Goal: Information Seeking & Learning: Learn about a topic

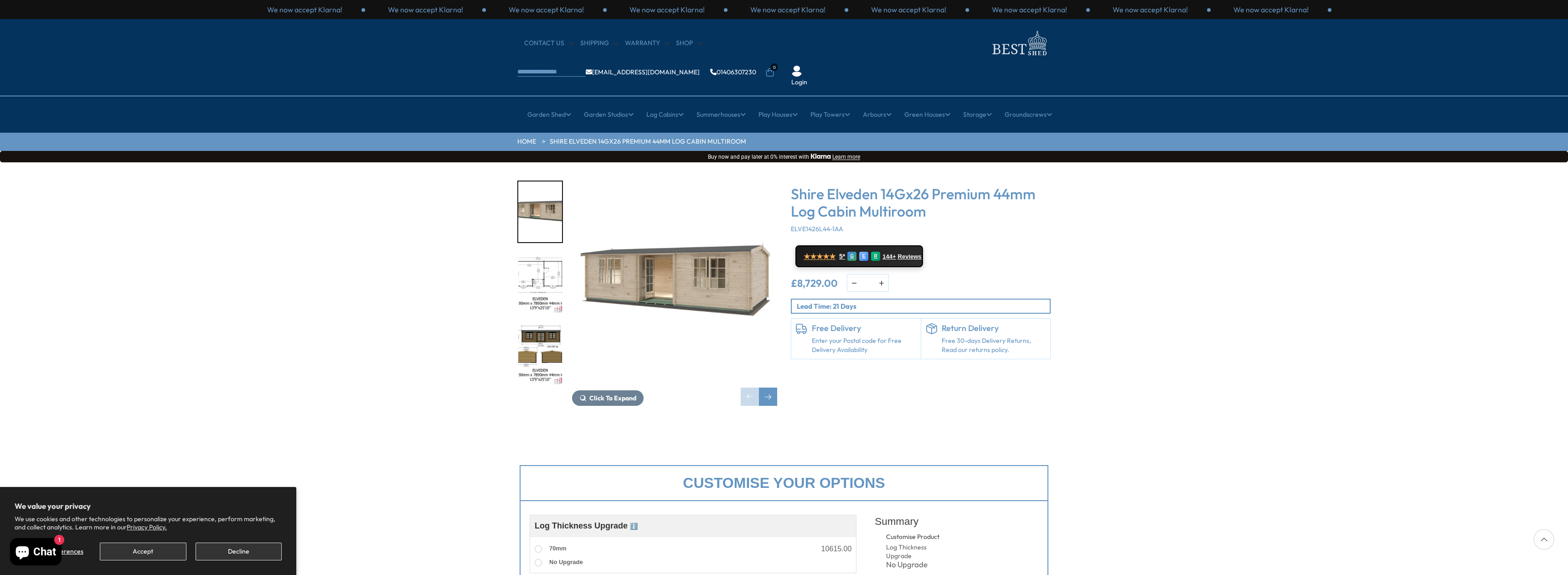
click at [540, 253] on img "2 / 10" at bounding box center [540, 283] width 44 height 61
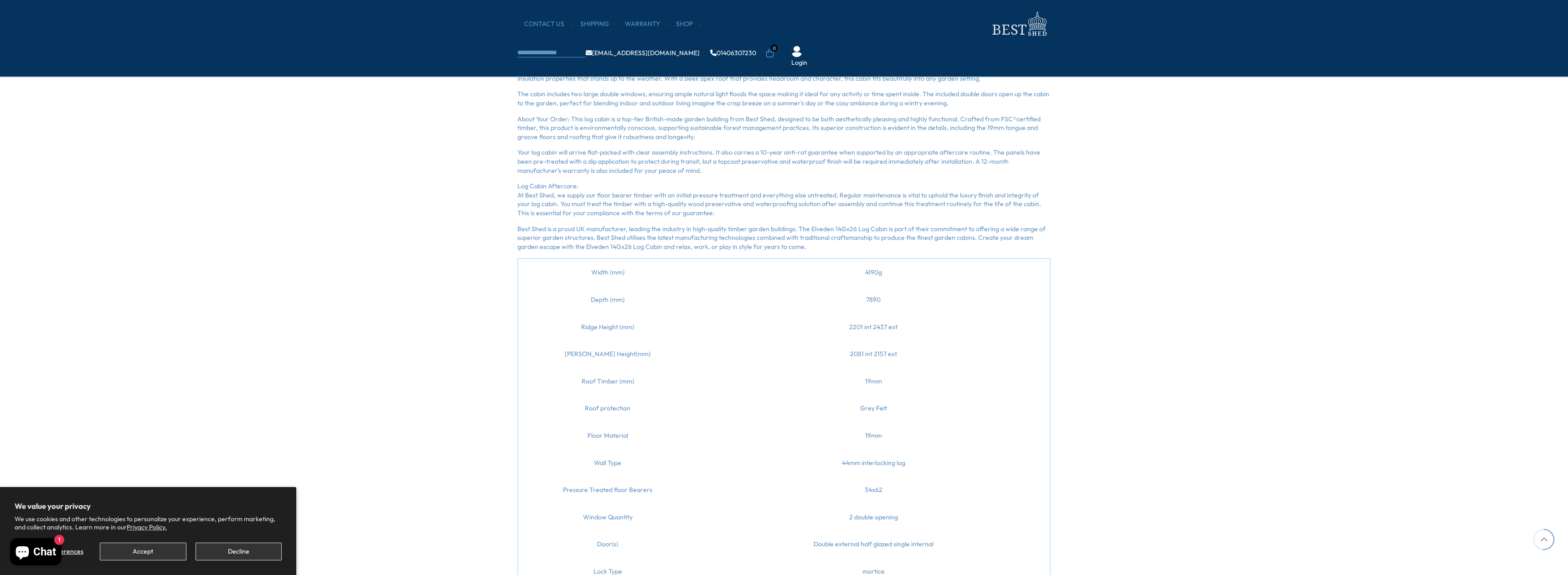
scroll to position [912, 0]
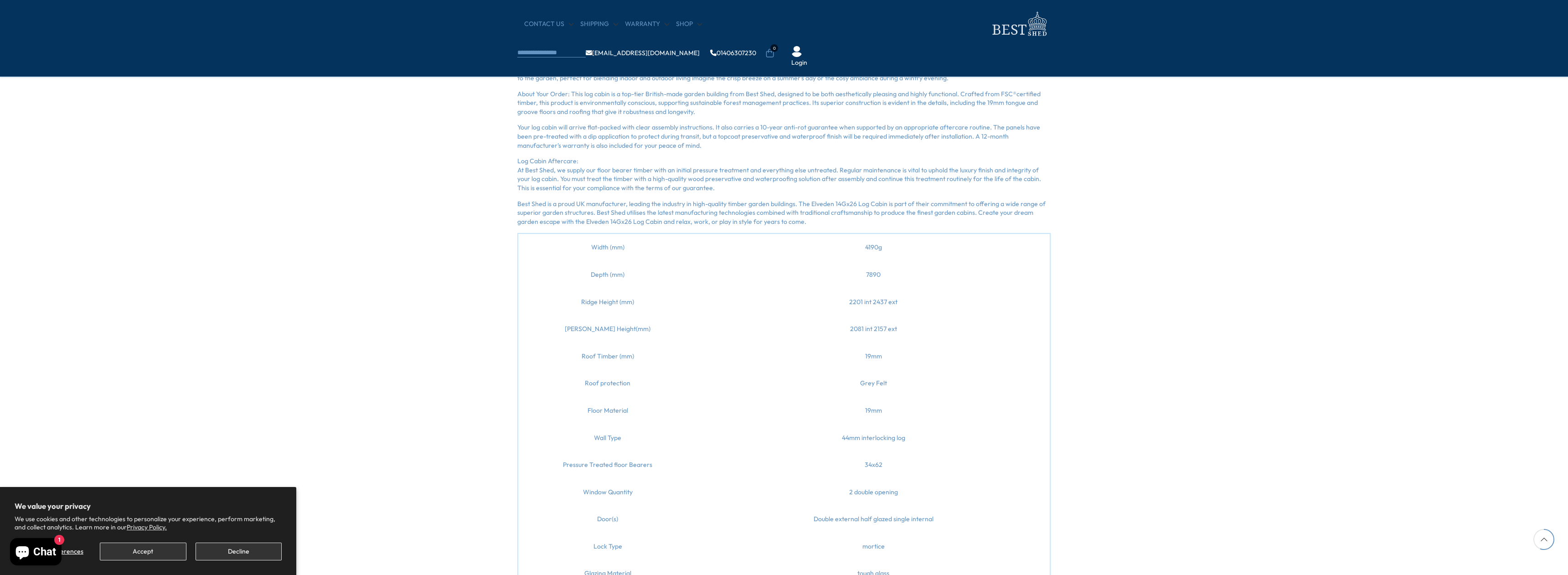
click at [605, 247] on td "Width (mm)" at bounding box center [607, 247] width 179 height 28
click at [605, 274] on span "Depth (mm)" at bounding box center [608, 275] width 34 height 8
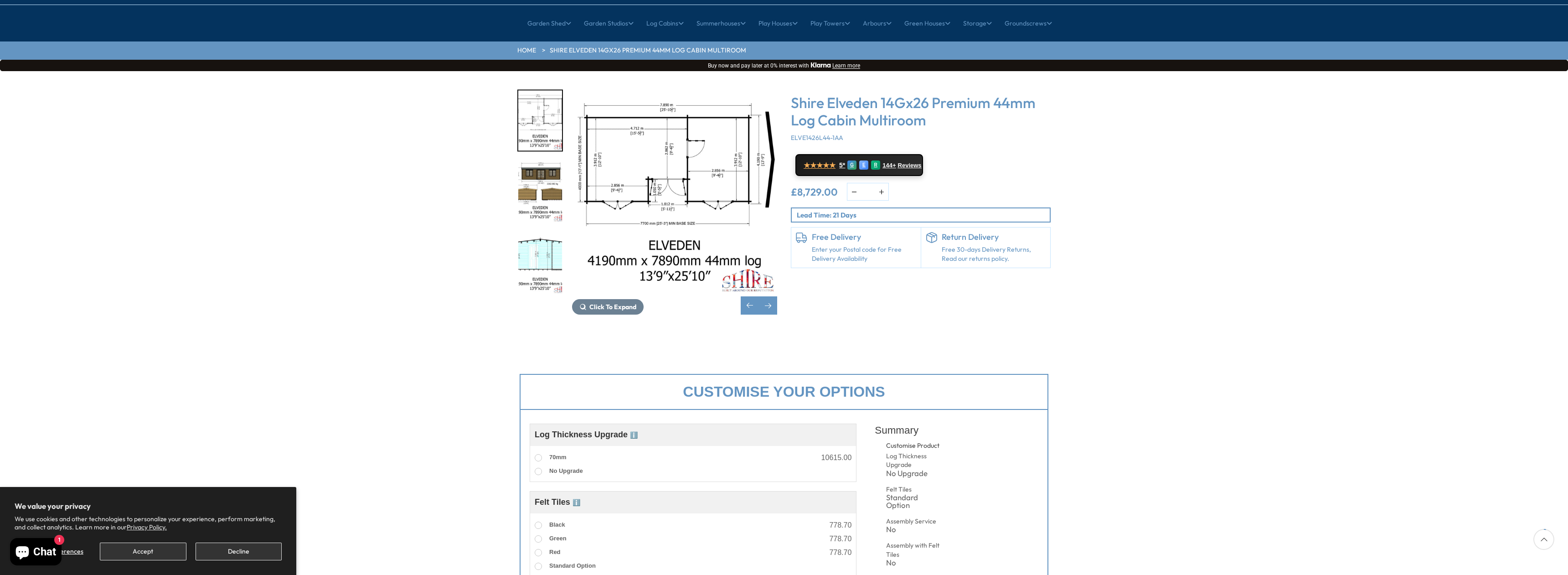
scroll to position [0, 0]
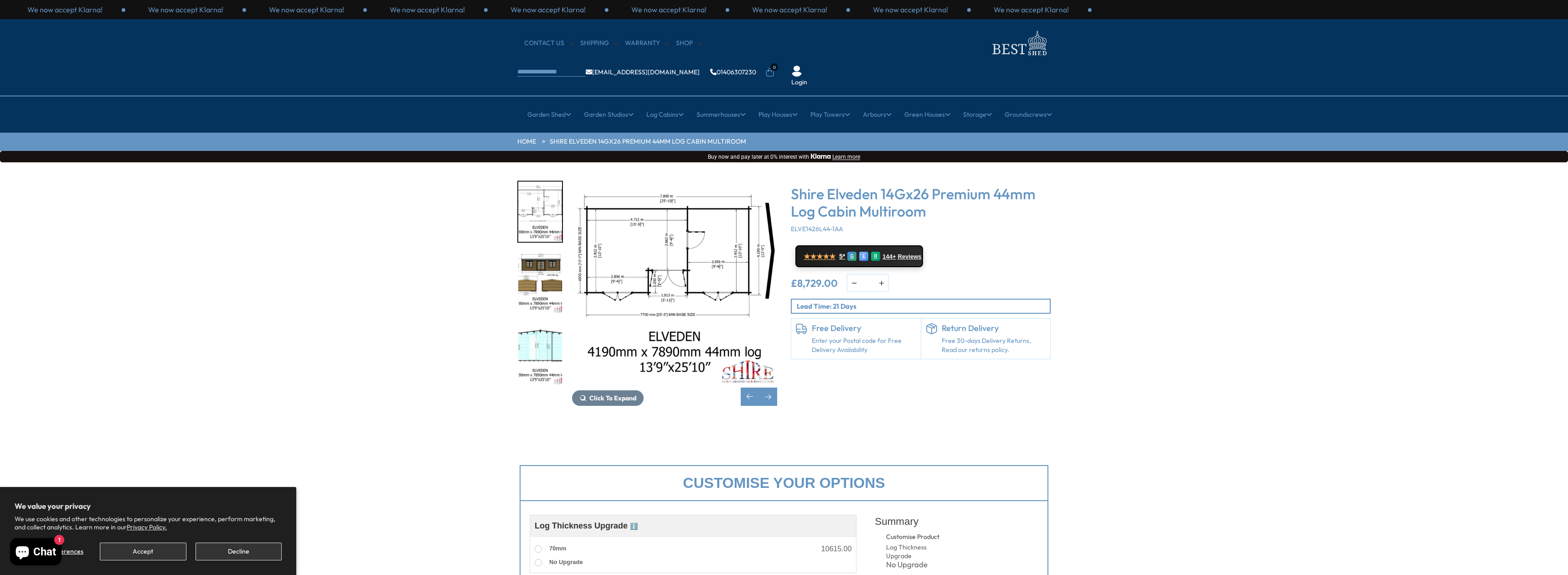
click at [545, 253] on img "3 / 10" at bounding box center [540, 283] width 44 height 61
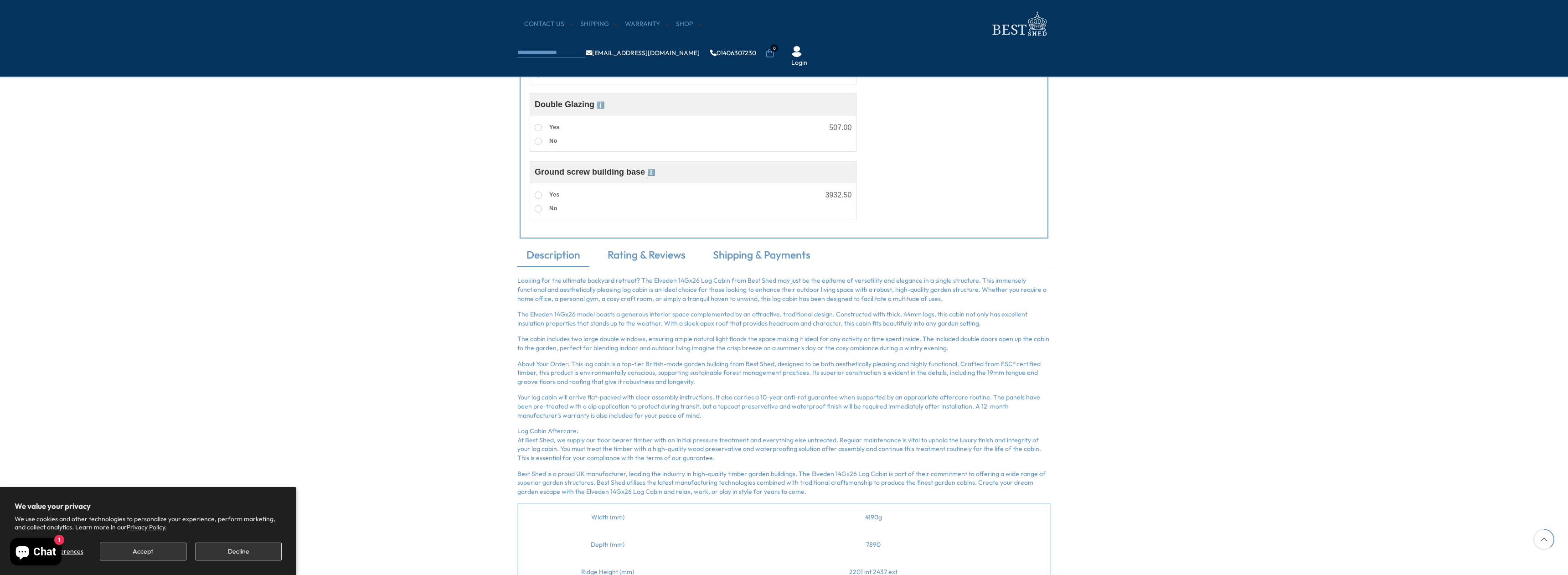
scroll to position [636, 0]
click at [654, 177] on span "ℹ️" at bounding box center [651, 177] width 8 height 7
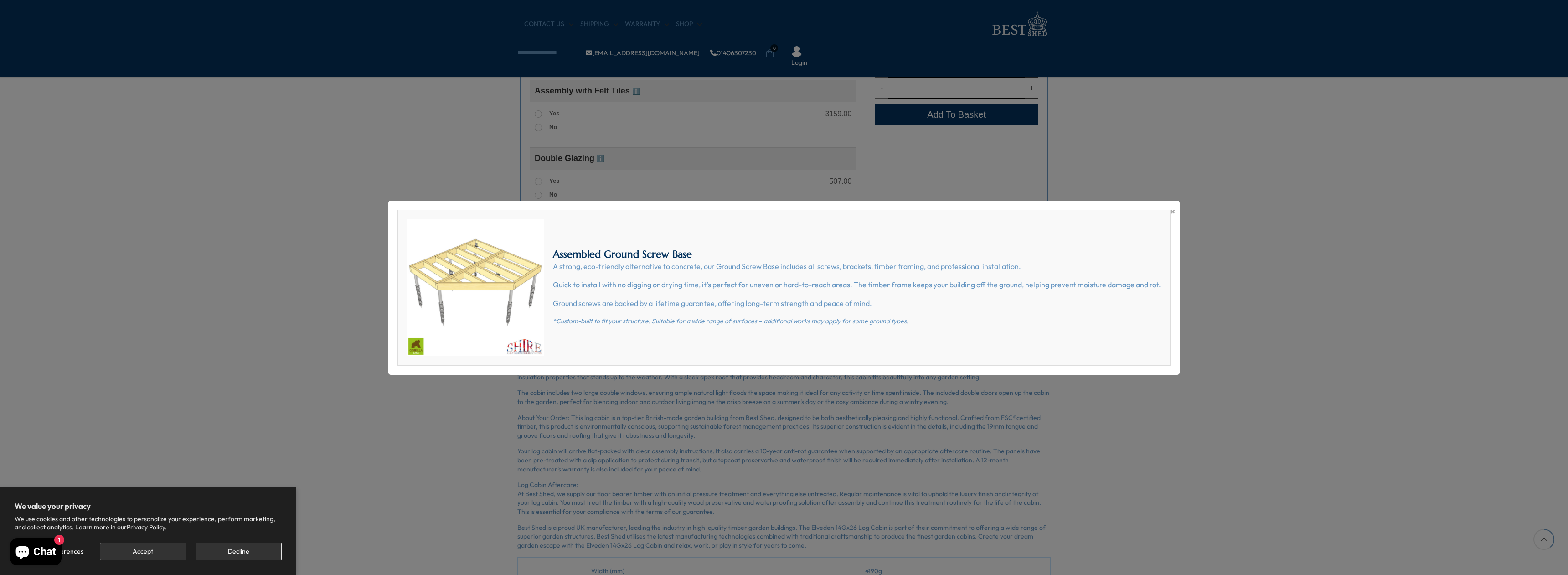
scroll to position [500, 0]
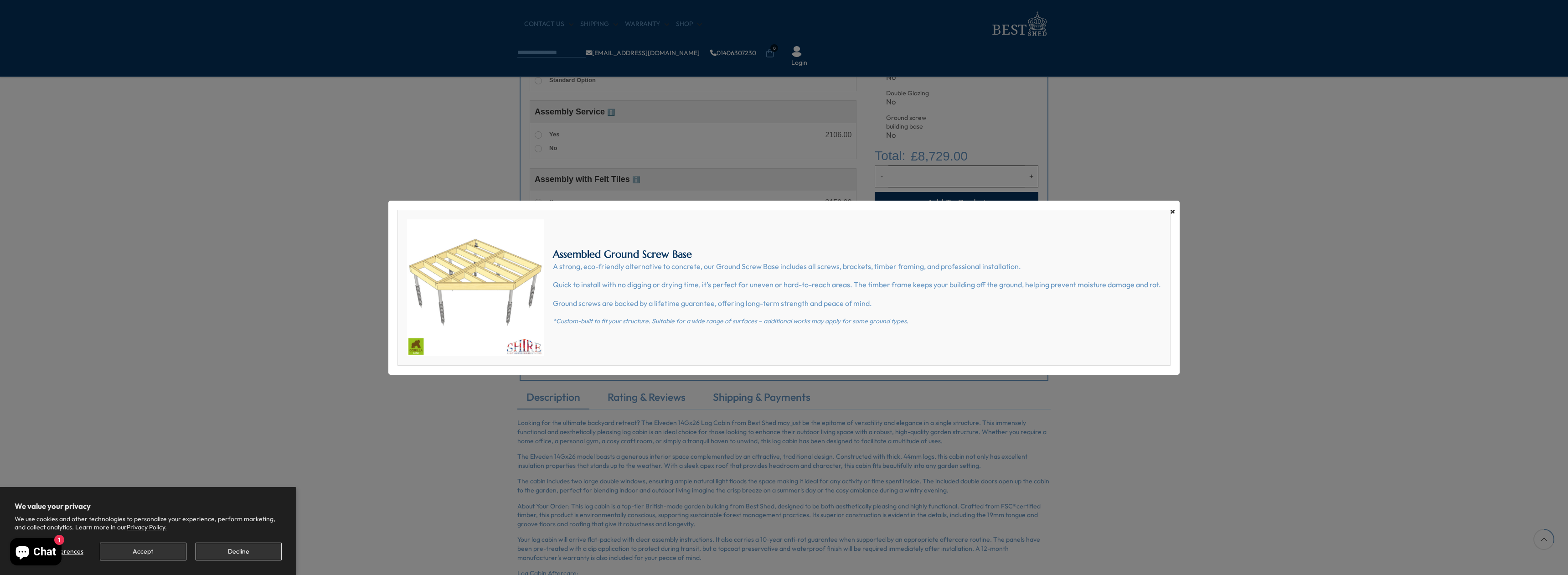
click at [1170, 208] on span "×" at bounding box center [1172, 212] width 5 height 13
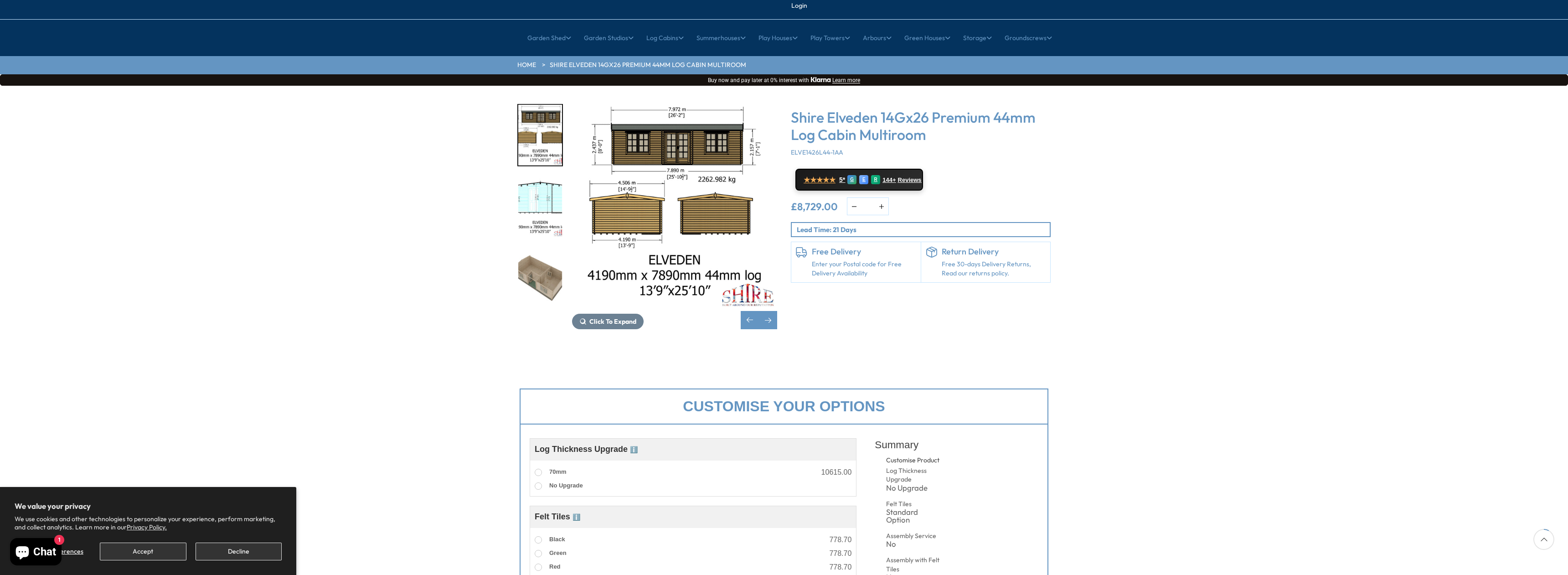
scroll to position [0, 0]
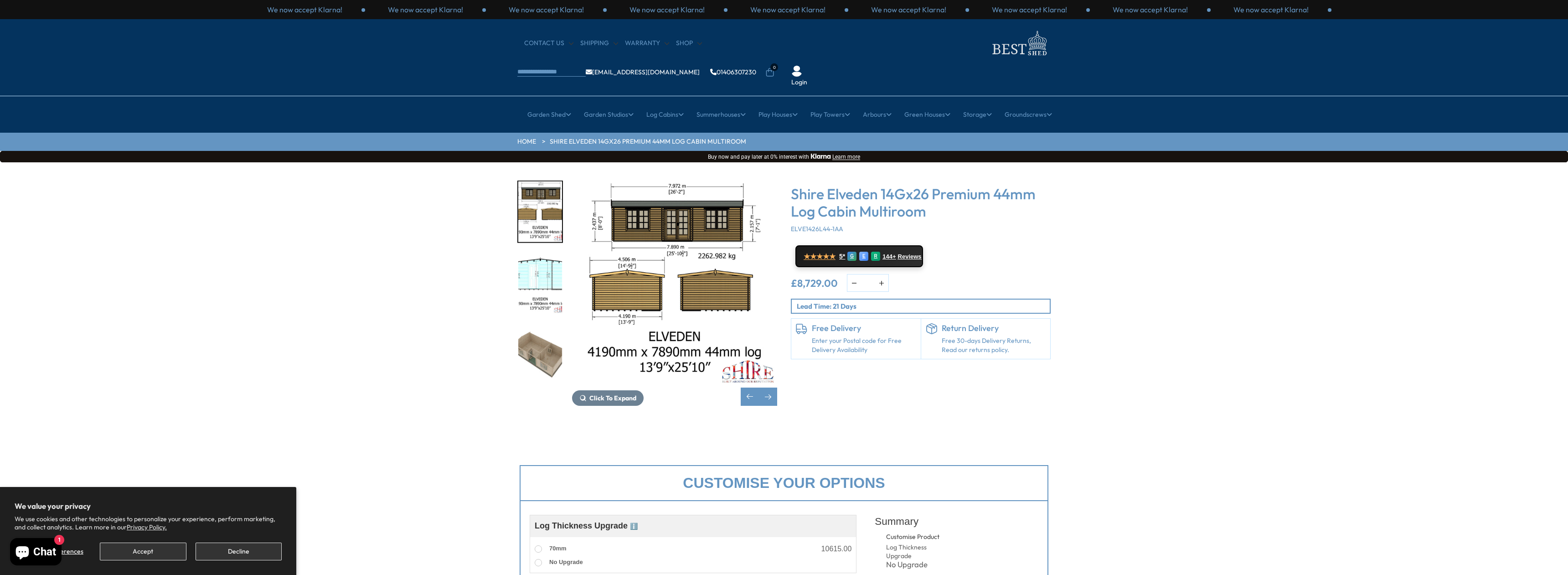
click at [703, 198] on img "3 / 10" at bounding box center [675, 283] width 205 height 205
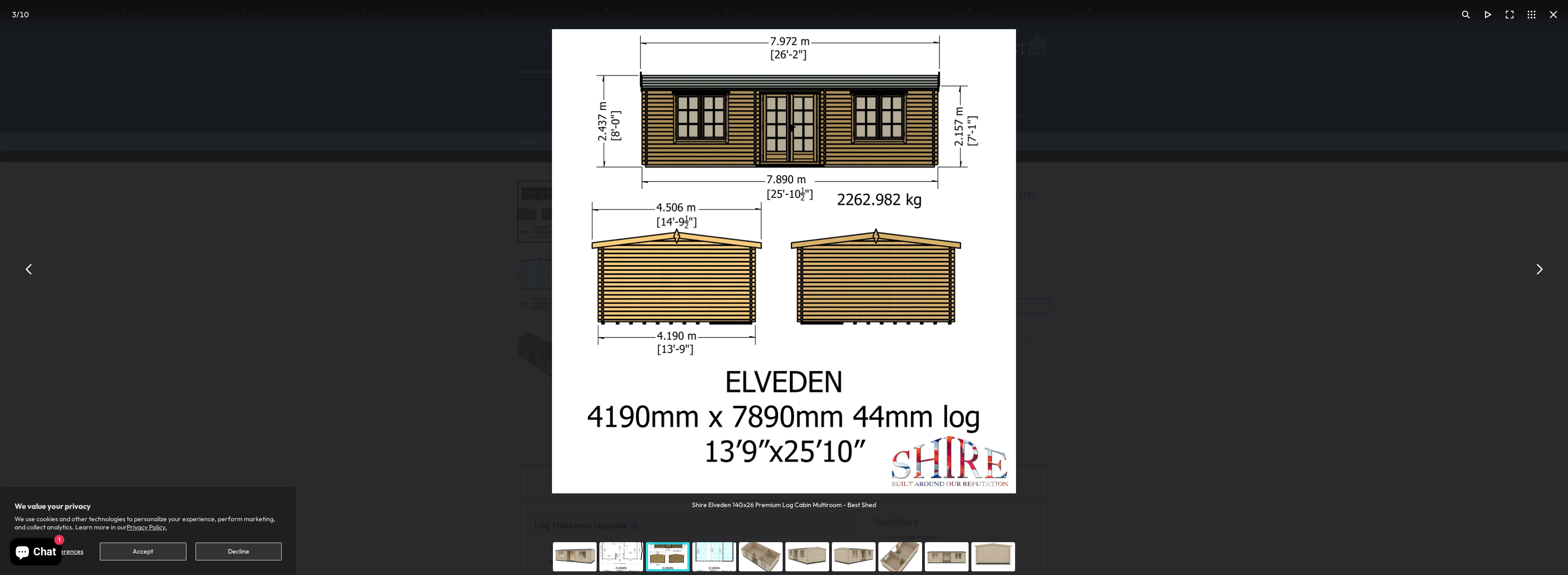
click at [794, 139] on img "You can close this modal content with the ESC key" at bounding box center [784, 261] width 464 height 464
click at [579, 558] on div "You can close this modal content with the ESC key" at bounding box center [574, 557] width 47 height 36
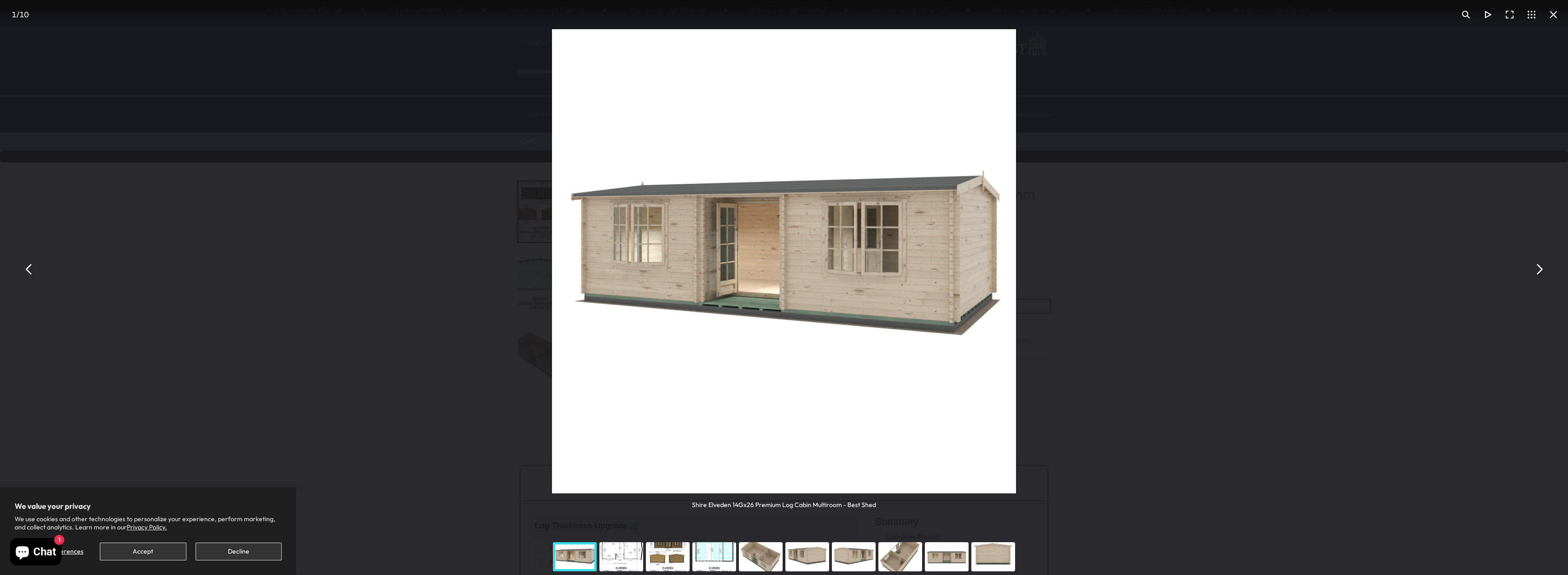
click at [621, 555] on div "You can close this modal content with the ESC key" at bounding box center [621, 557] width 47 height 36
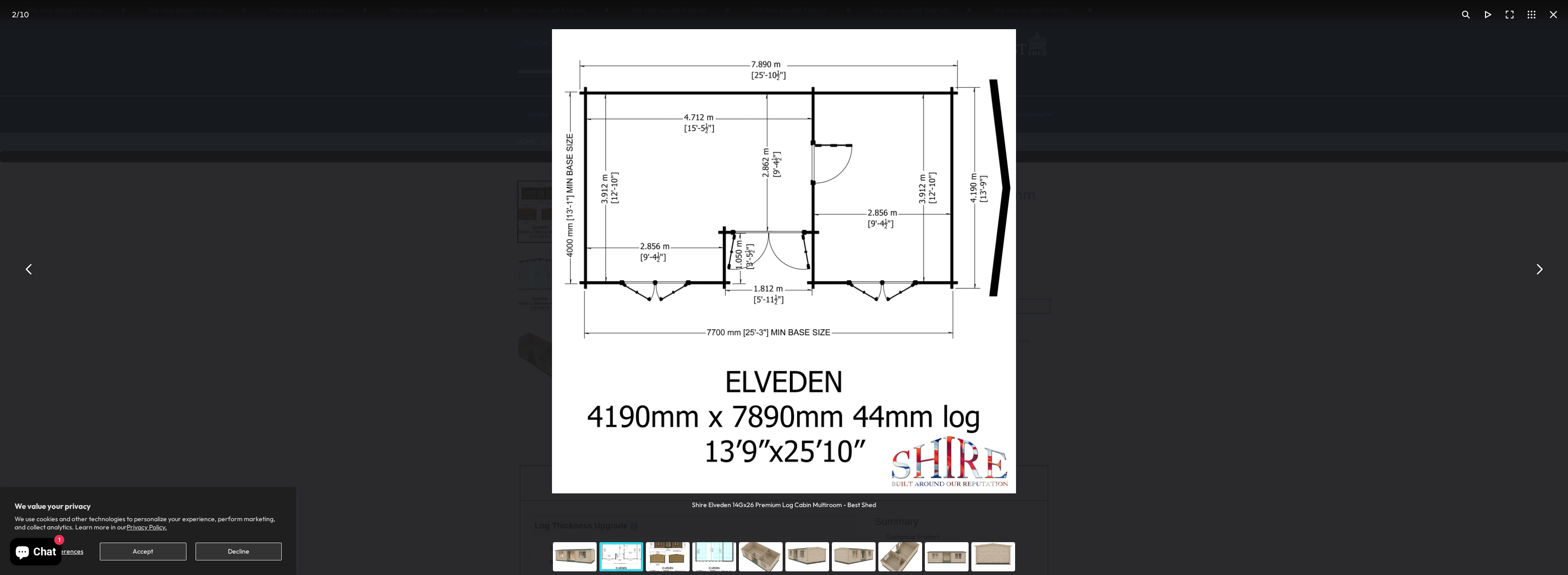
click at [720, 554] on div "You can close this modal content with the ESC key" at bounding box center [714, 557] width 47 height 36
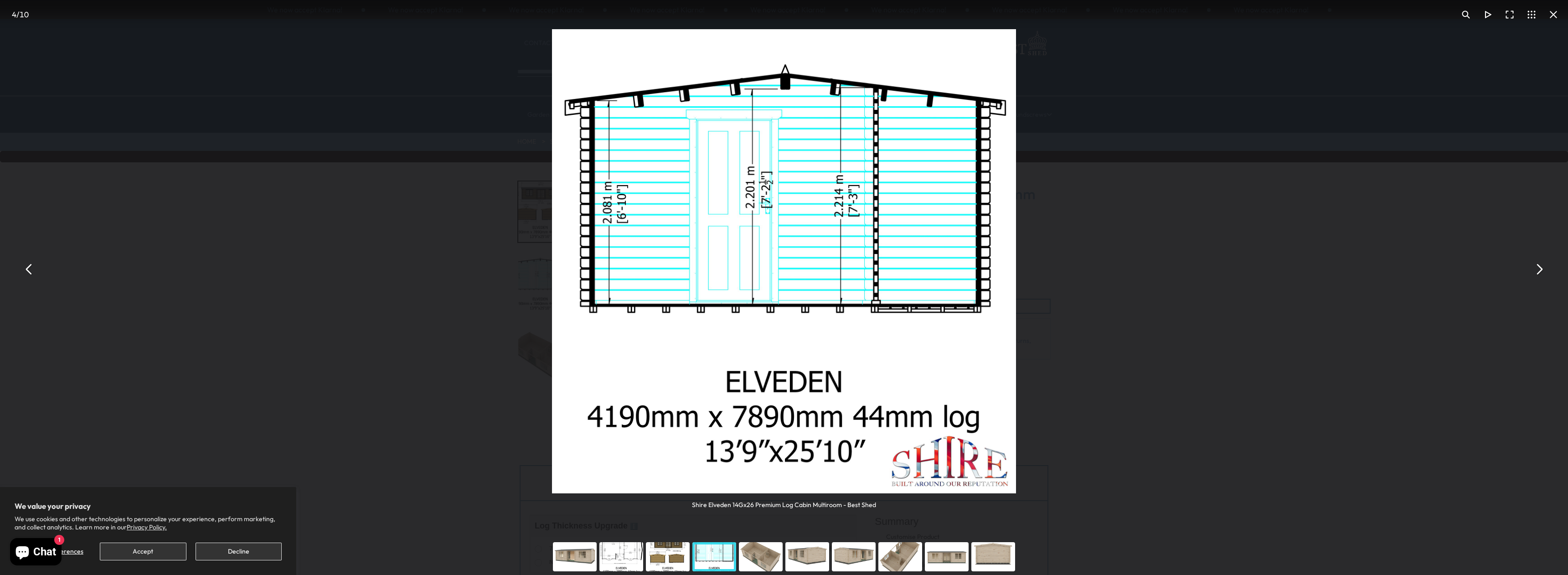
click at [764, 557] on div "You can close this modal content with the ESC key" at bounding box center [761, 557] width 47 height 36
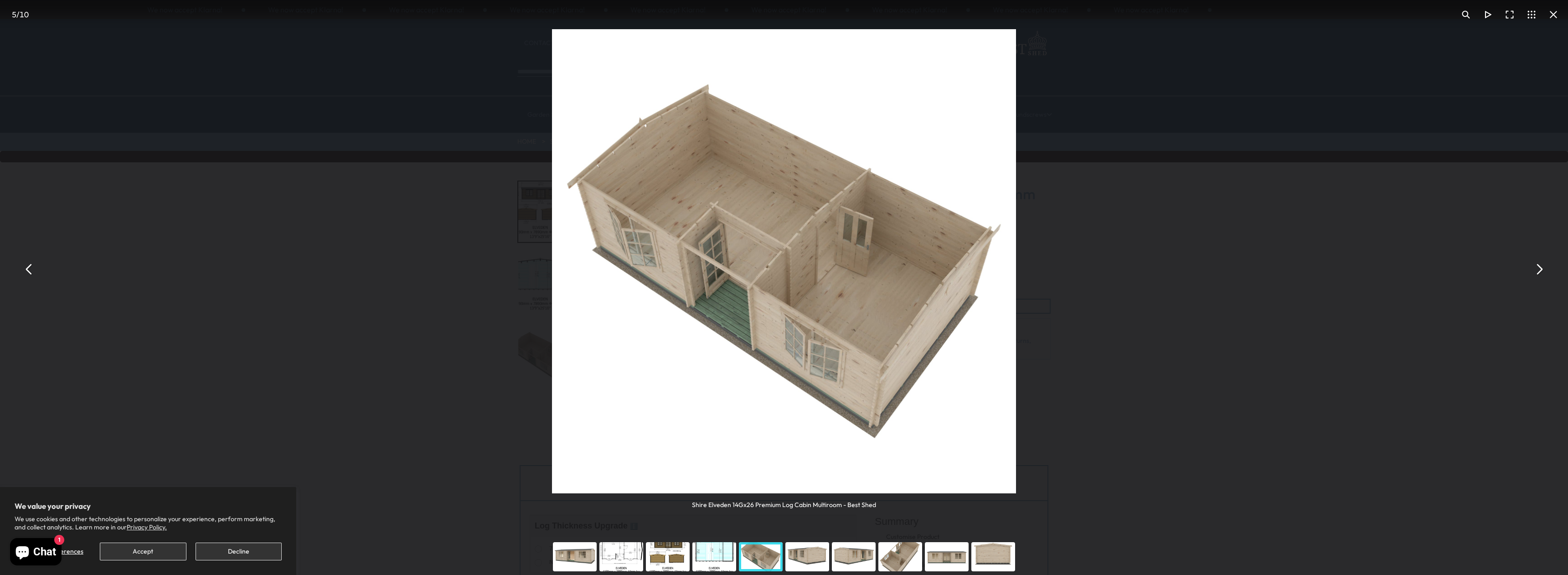
click at [806, 555] on div "You can close this modal content with the ESC key" at bounding box center [807, 557] width 47 height 36
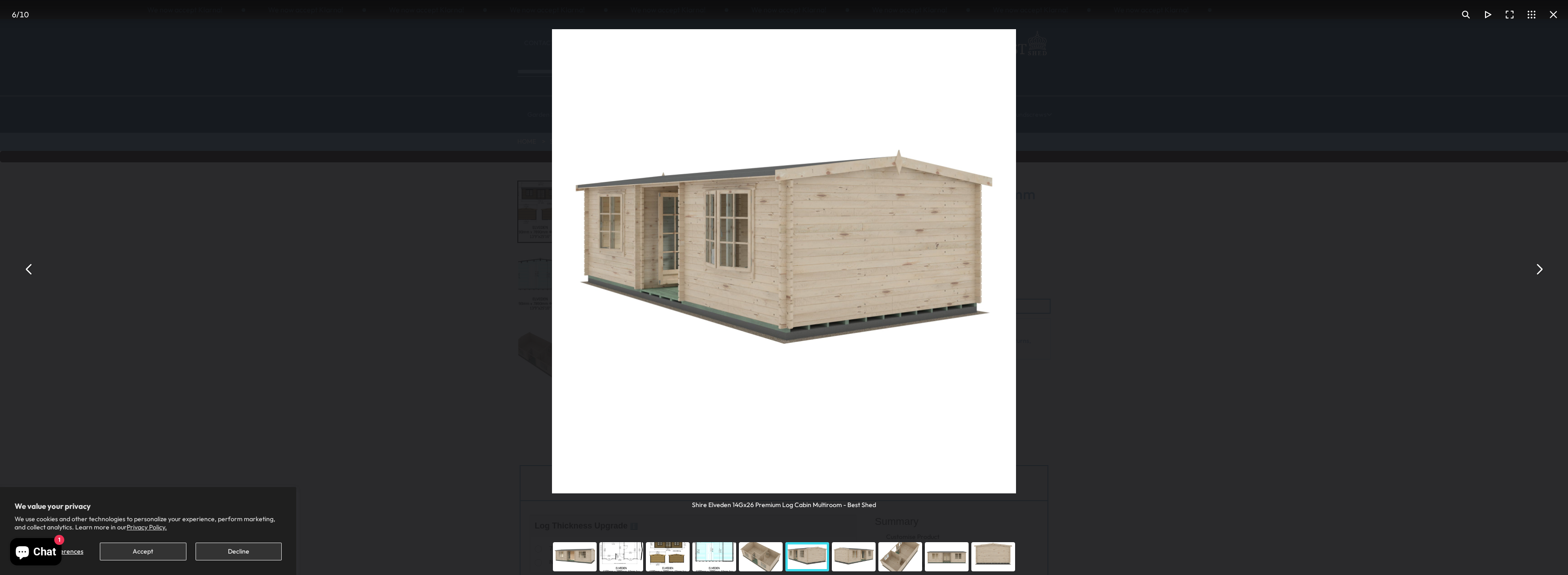
click at [811, 551] on div "You can close this modal content with the ESC key" at bounding box center [807, 557] width 47 height 36
click at [851, 557] on div "You can close this modal content with the ESC key" at bounding box center [853, 557] width 47 height 36
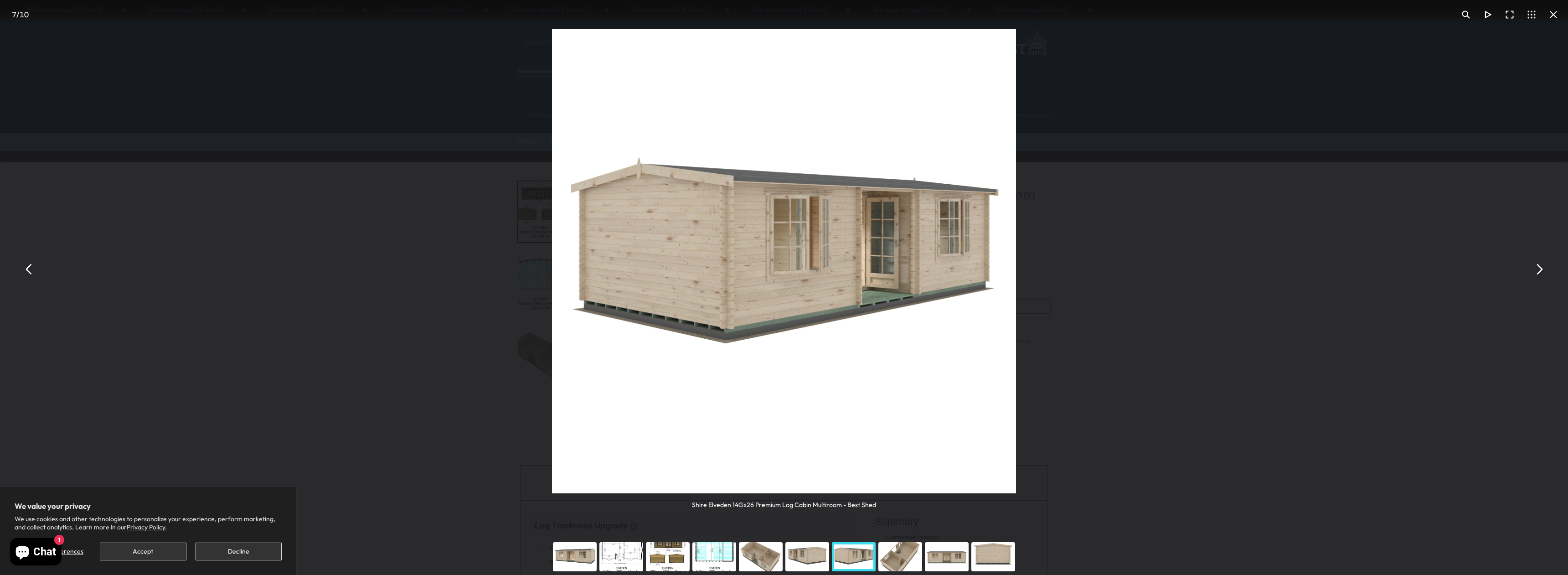
click at [897, 555] on div "You can close this modal content with the ESC key" at bounding box center [900, 557] width 47 height 36
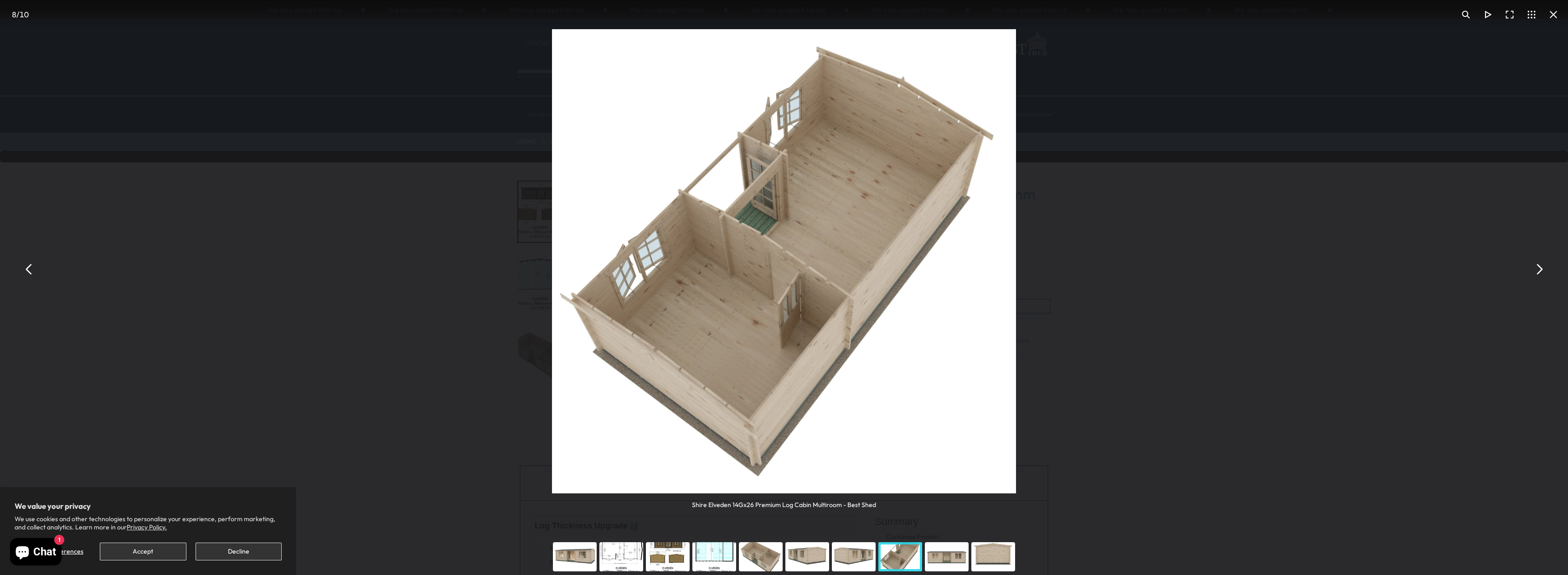
click at [945, 555] on div "You can close this modal content with the ESC key" at bounding box center [946, 557] width 47 height 36
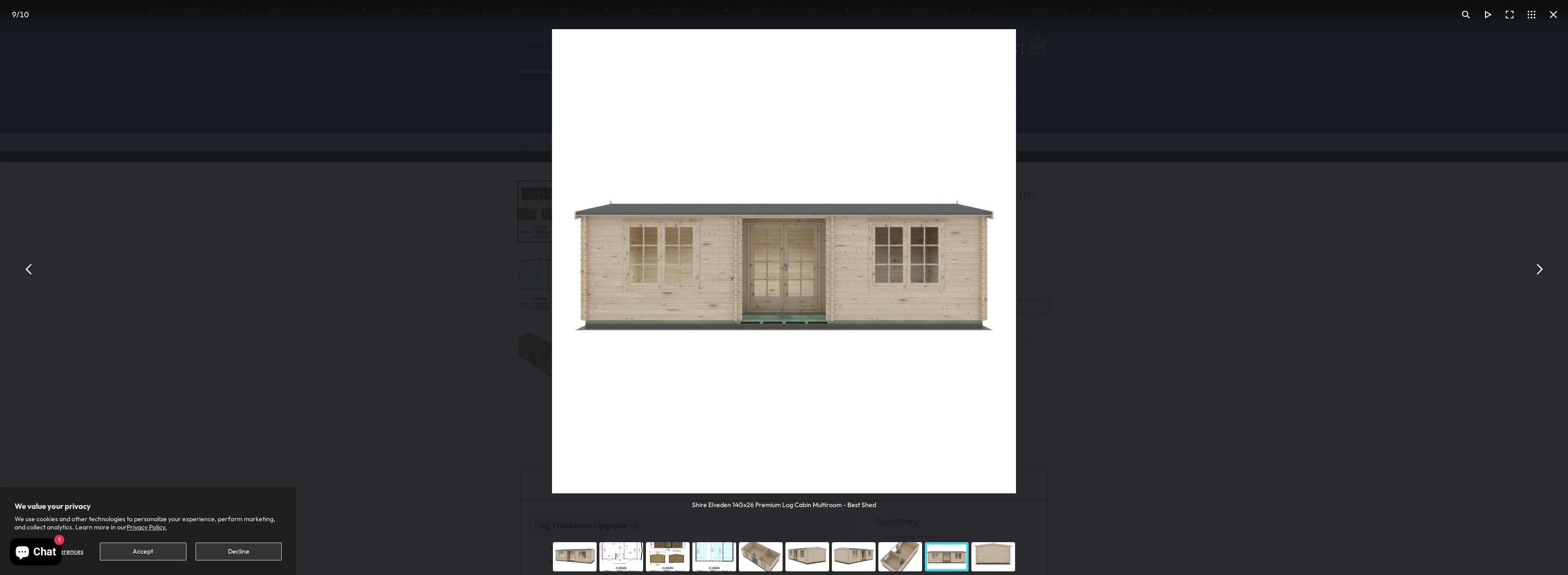
click at [995, 555] on div "You can close this modal content with the ESC key" at bounding box center [992, 557] width 47 height 36
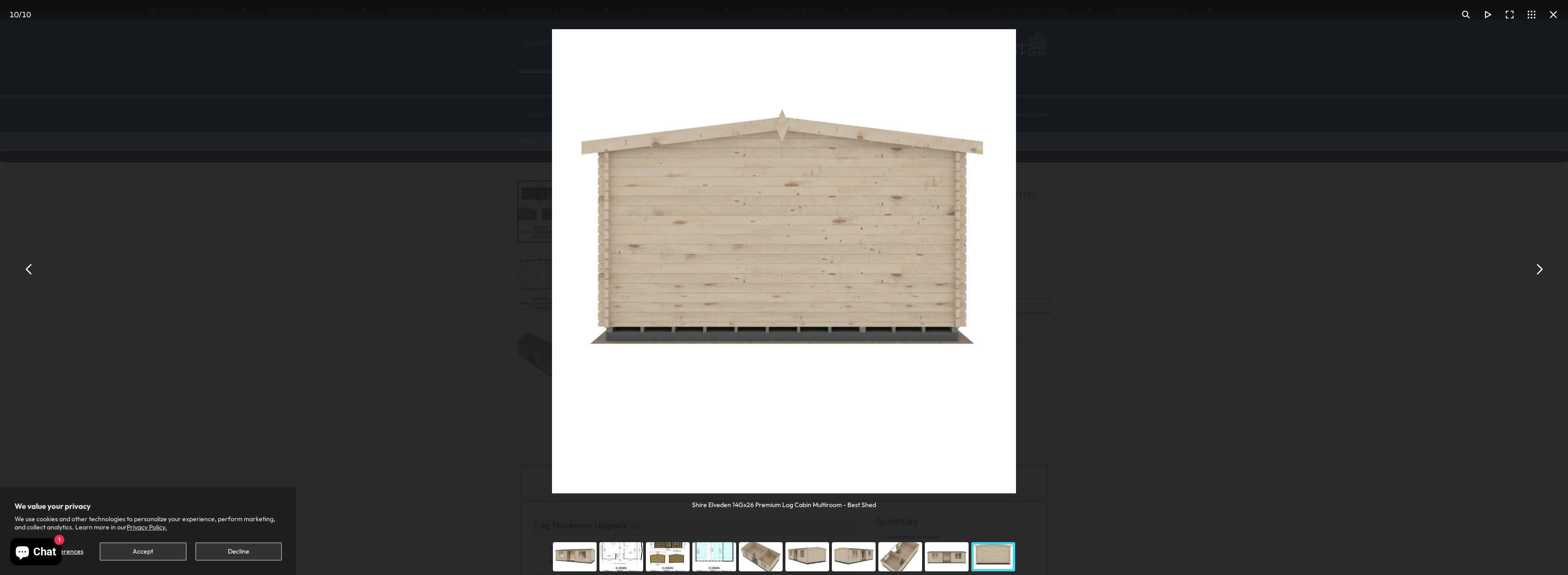
click at [950, 554] on div "You can close this modal content with the ESC key" at bounding box center [946, 557] width 47 height 36
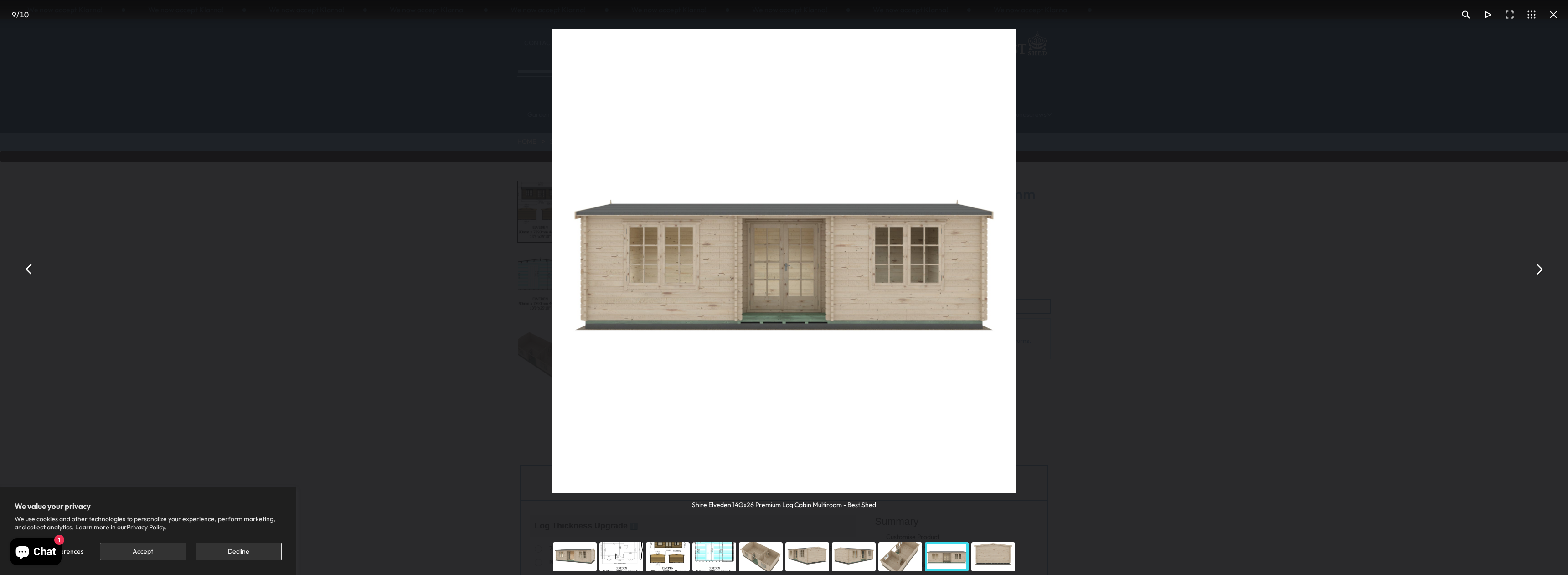
click at [893, 551] on div "You can close this modal content with the ESC key" at bounding box center [900, 557] width 47 height 36
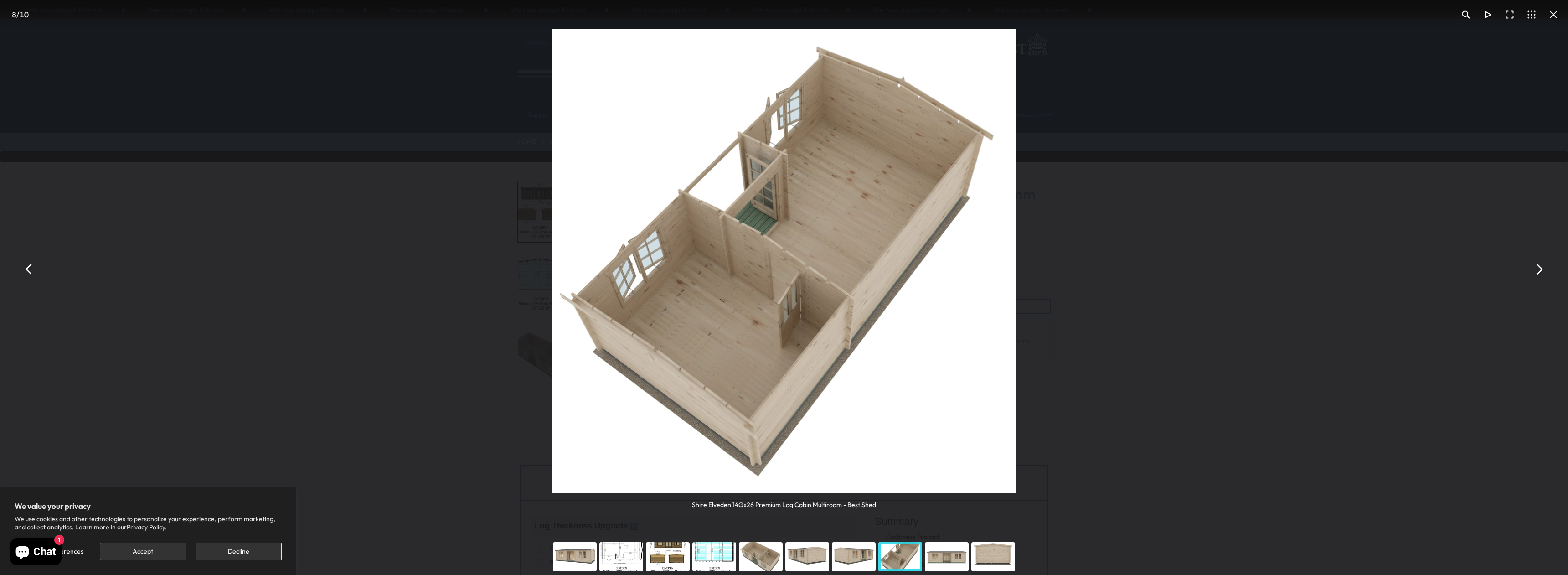
click at [852, 548] on div "You can close this modal content with the ESC key" at bounding box center [853, 557] width 47 height 36
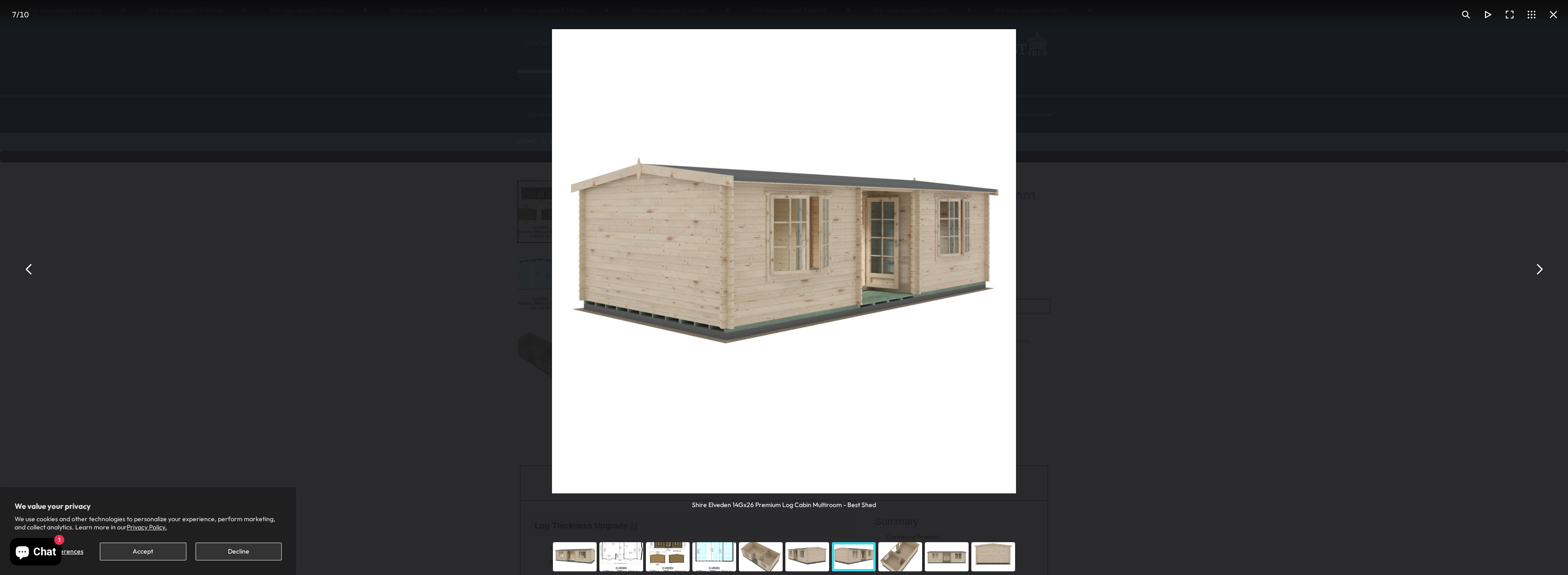
click at [807, 548] on div "You can close this modal content with the ESC key" at bounding box center [807, 557] width 47 height 36
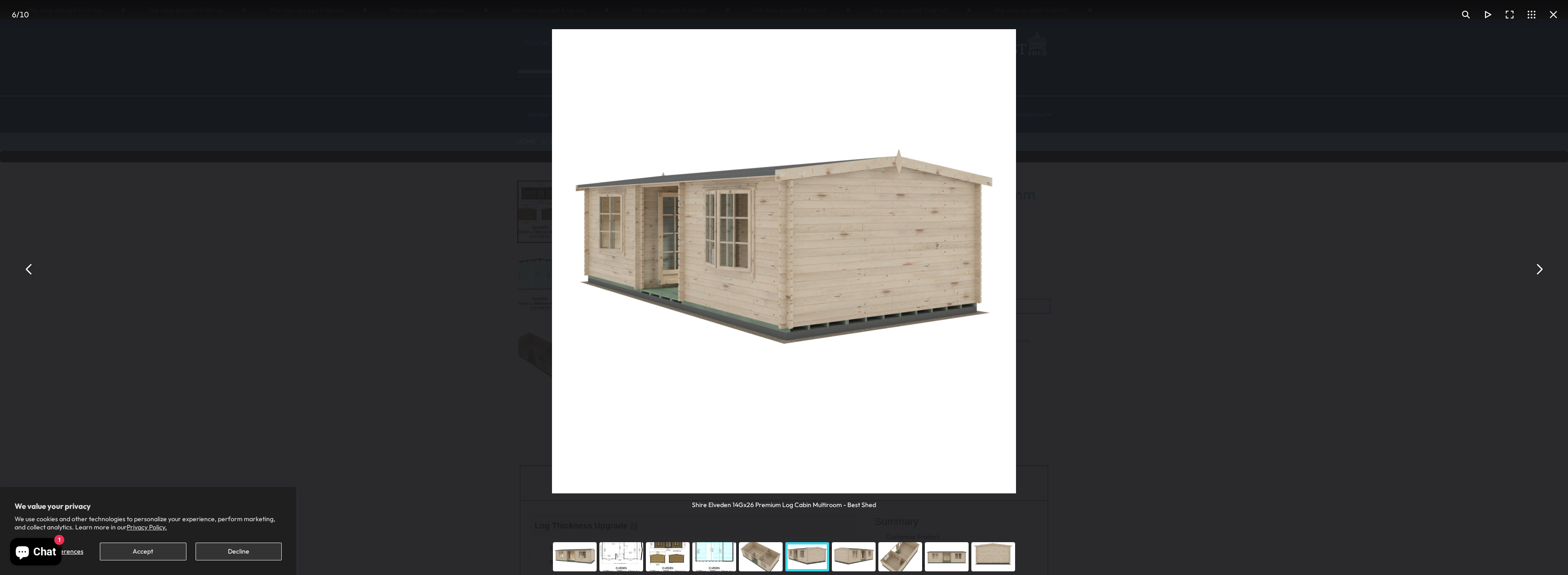
click at [765, 549] on div "You can close this modal content with the ESC key" at bounding box center [761, 557] width 47 height 36
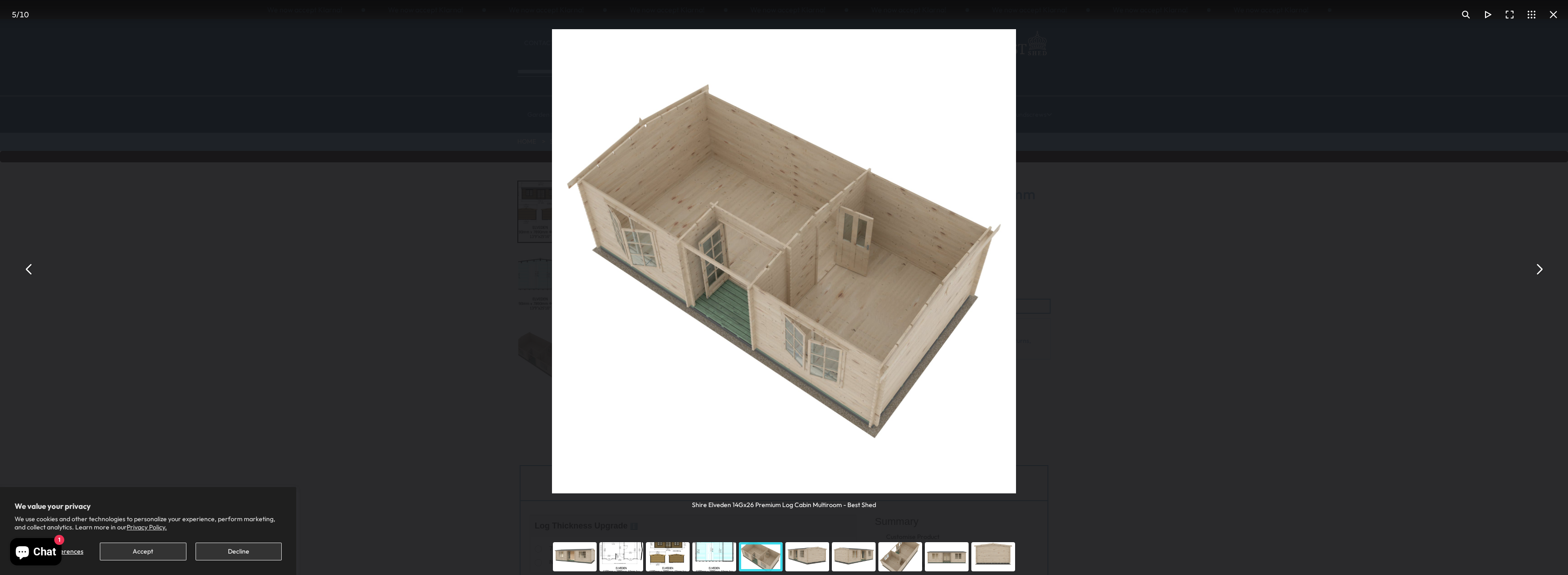
click at [701, 546] on div "You can close this modal content with the ESC key" at bounding box center [714, 557] width 47 height 36
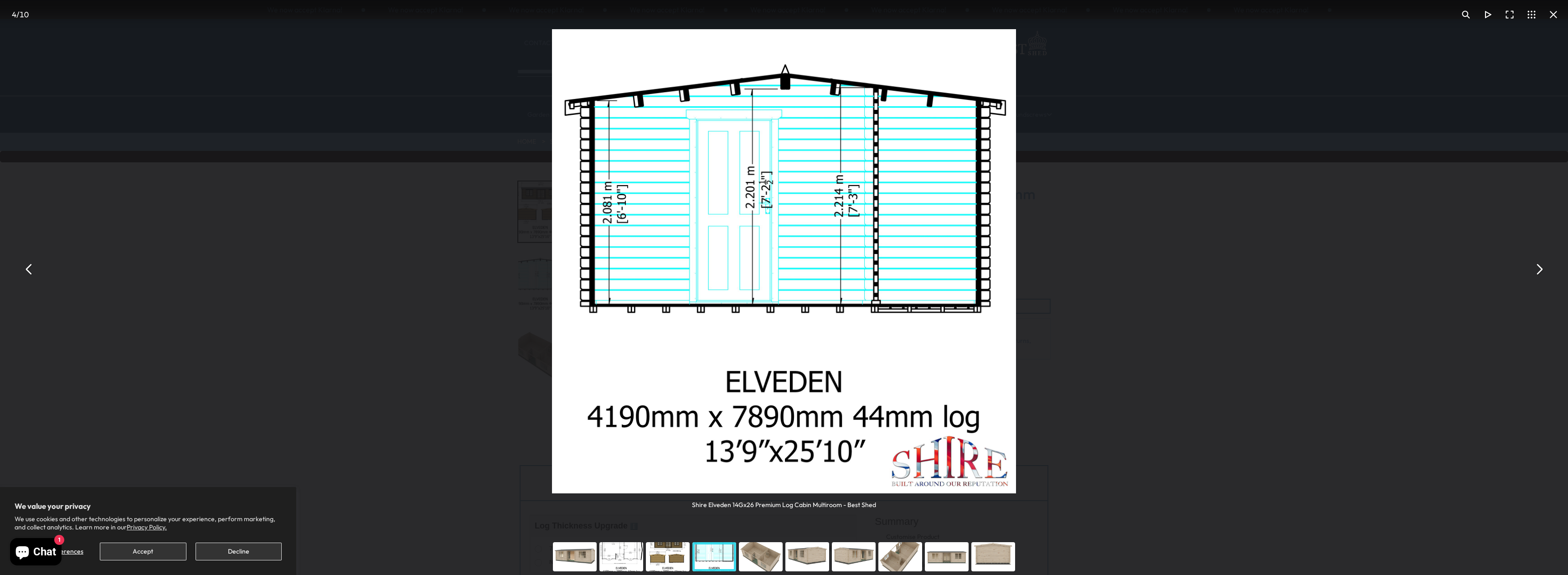
click at [668, 548] on div "You can close this modal content with the ESC key" at bounding box center [668, 557] width 47 height 36
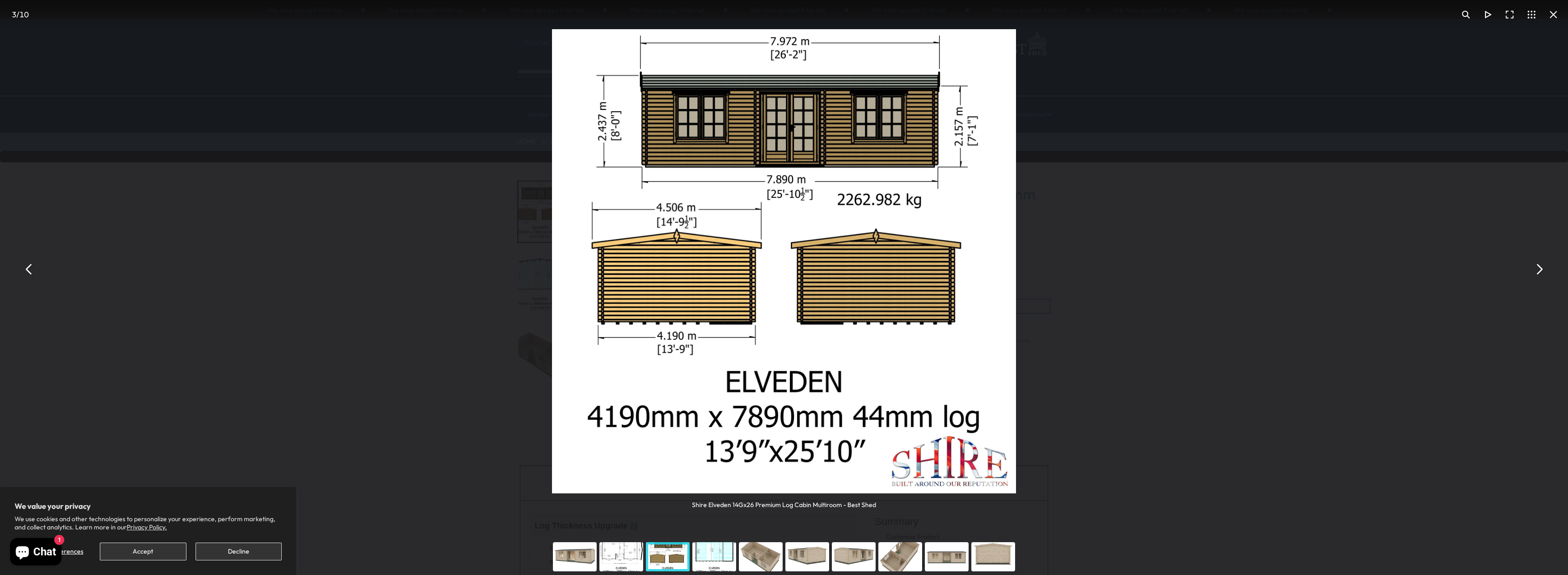
click at [624, 546] on div "You can close this modal content with the ESC key" at bounding box center [621, 557] width 47 height 36
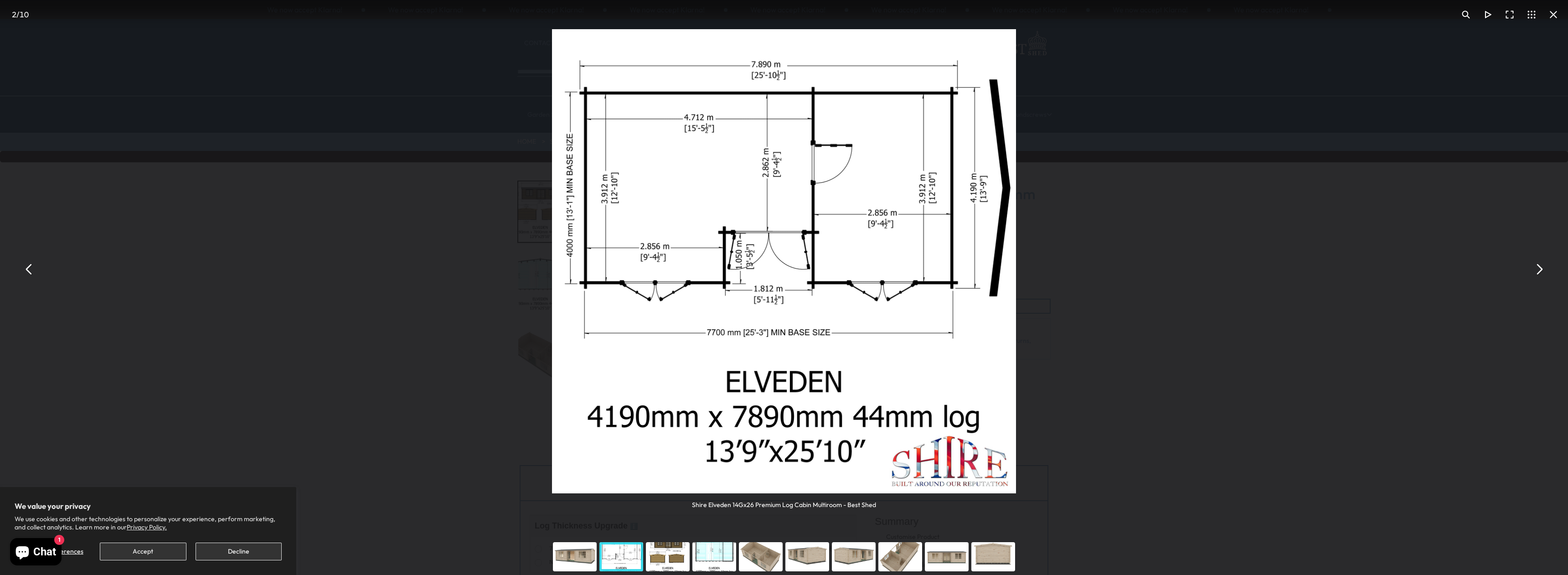
click at [580, 551] on div "You can close this modal content with the ESC key" at bounding box center [574, 557] width 47 height 36
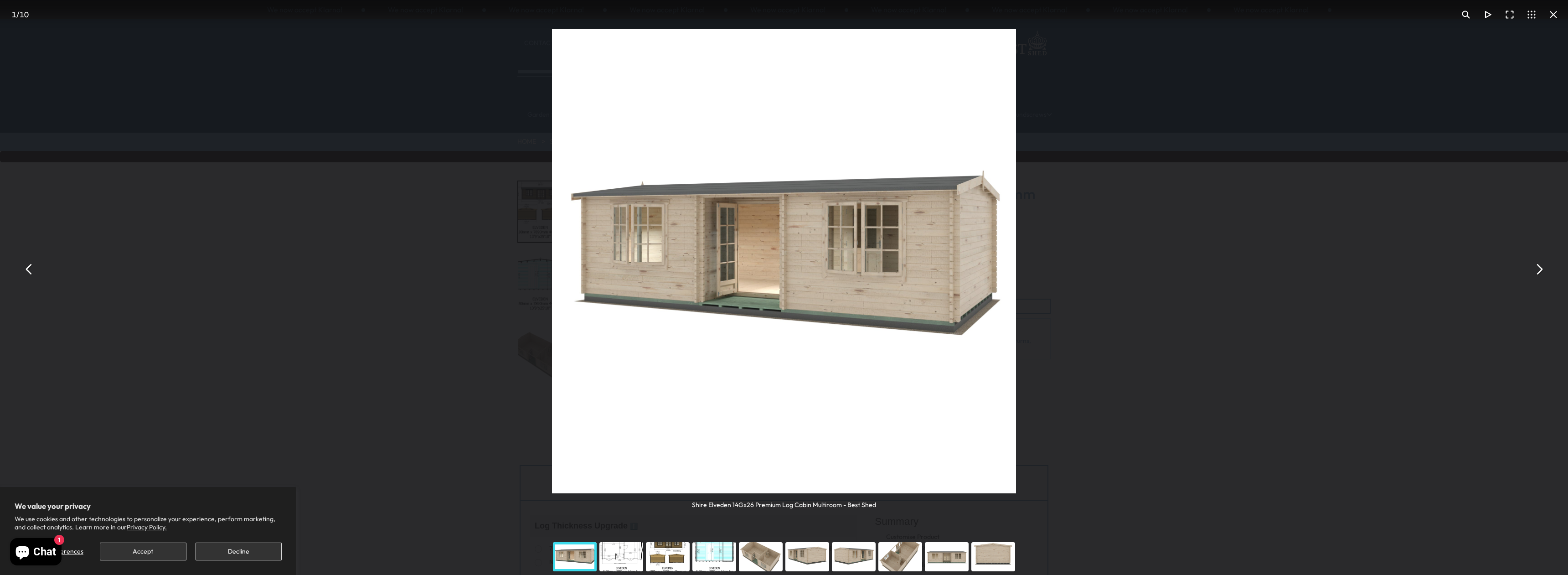
click at [31, 273] on button "You can close this modal content with the ESC key" at bounding box center [29, 269] width 22 height 22
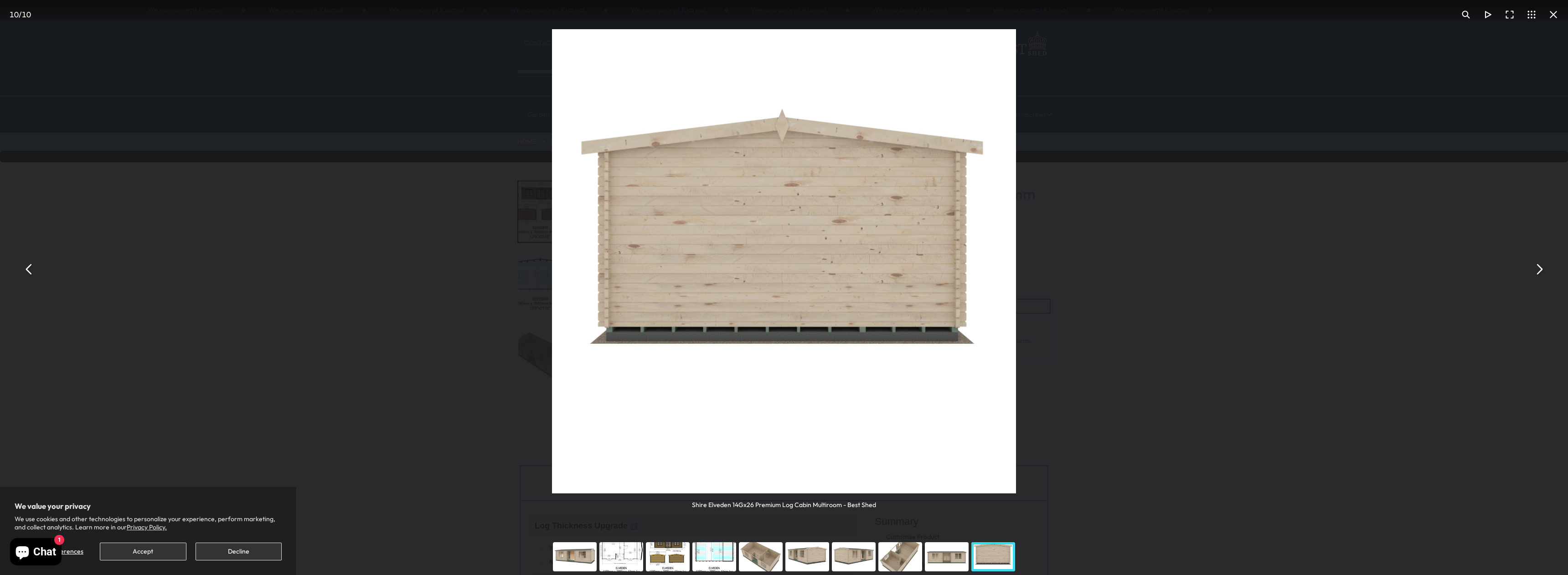
click at [30, 273] on button "You can close this modal content with the ESC key" at bounding box center [29, 269] width 22 height 22
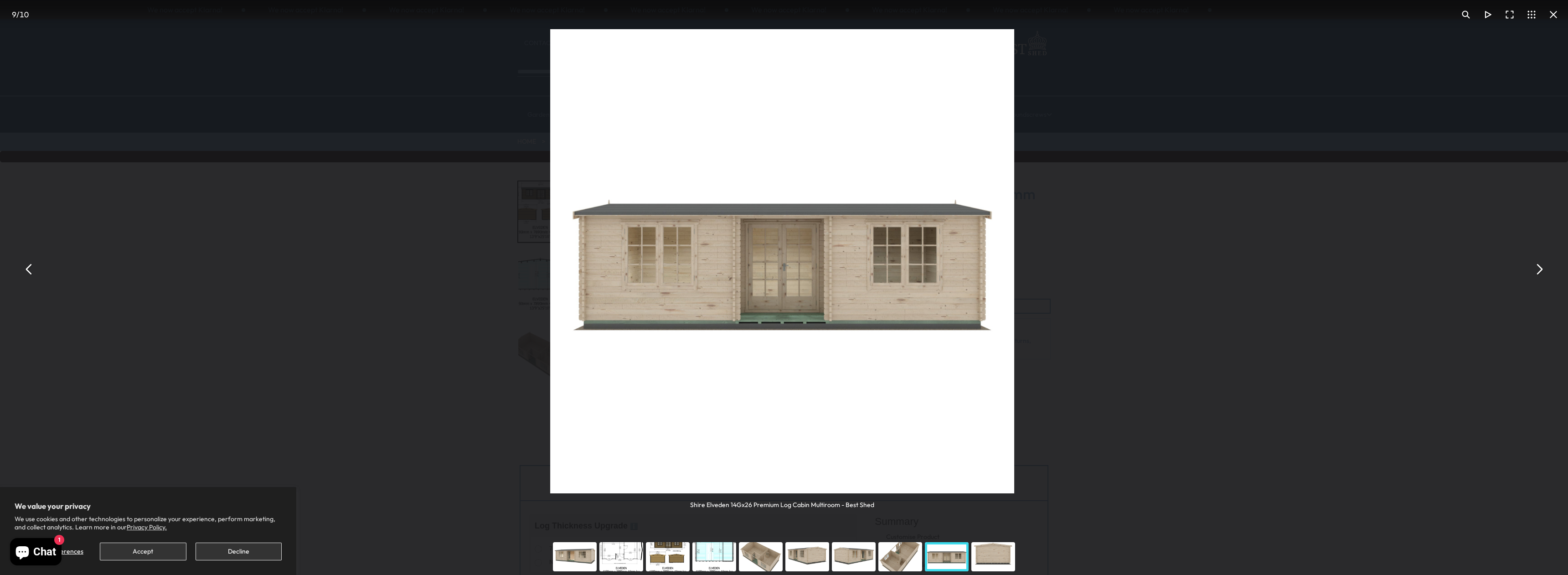
click at [30, 273] on button "You can close this modal content with the ESC key" at bounding box center [29, 269] width 22 height 22
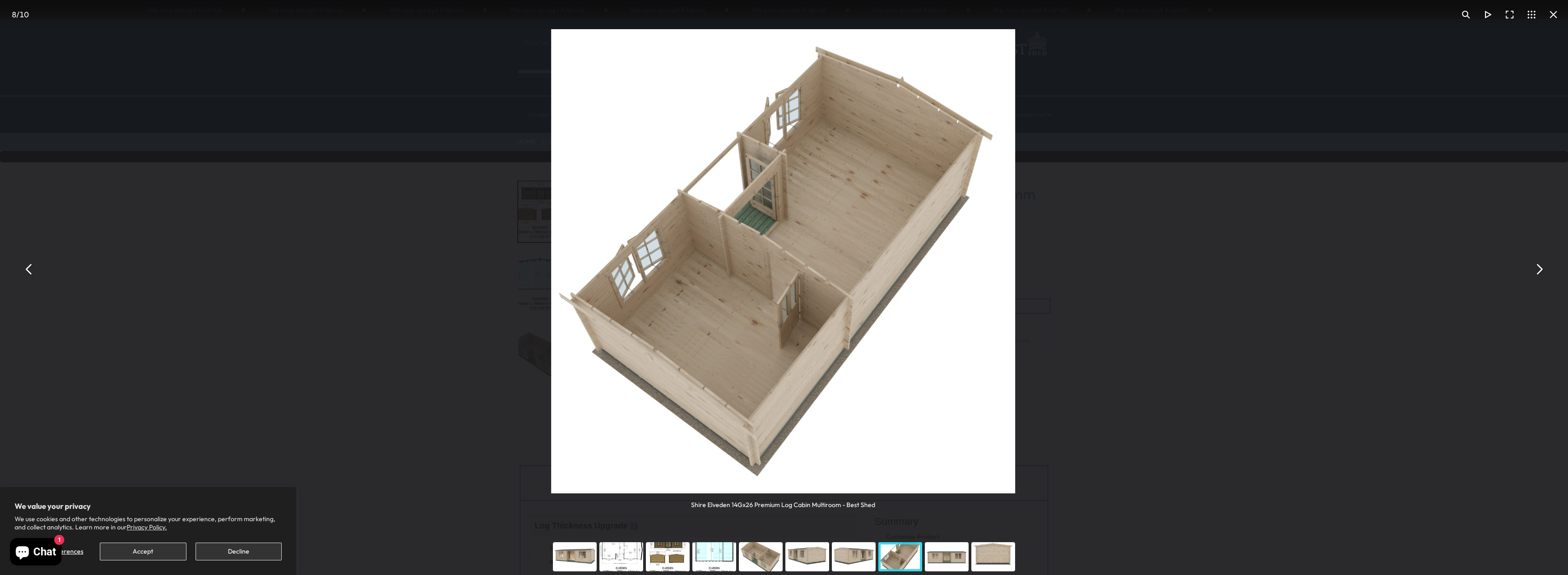
click at [30, 273] on button "You can close this modal content with the ESC key" at bounding box center [29, 269] width 22 height 22
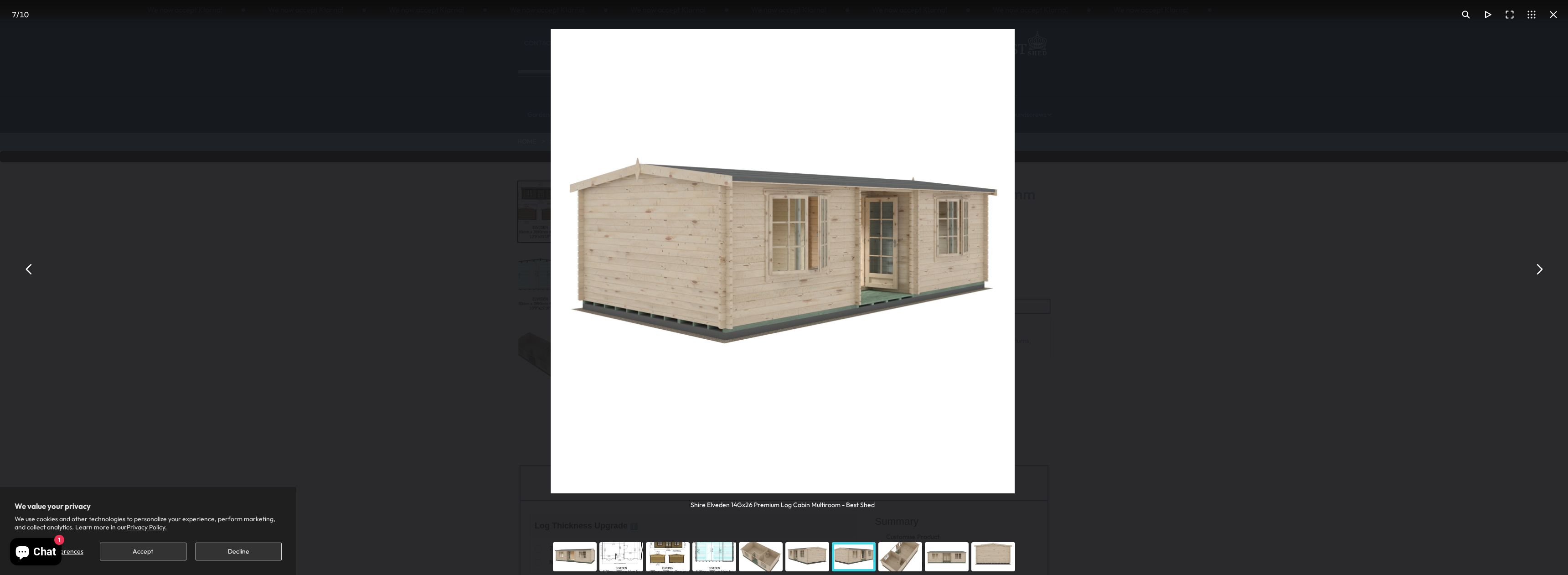
click at [30, 273] on button "You can close this modal content with the ESC key" at bounding box center [29, 269] width 22 height 22
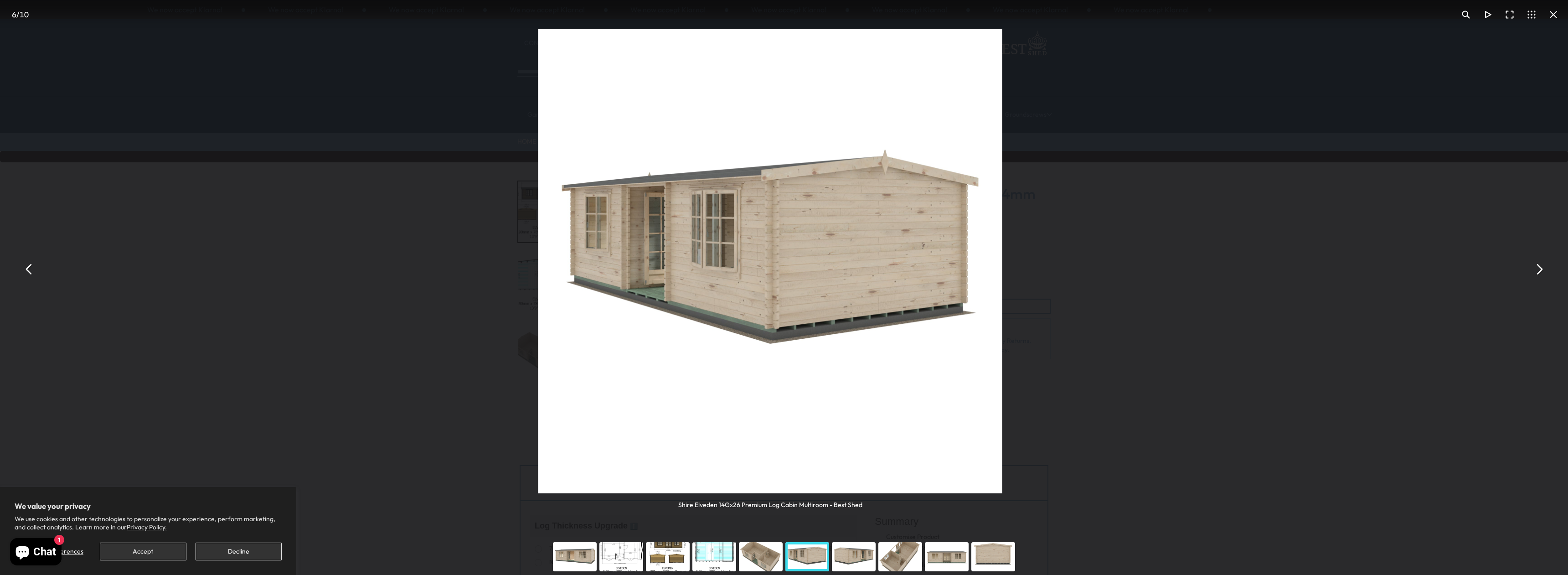
click at [30, 273] on button "You can close this modal content with the ESC key" at bounding box center [29, 269] width 22 height 22
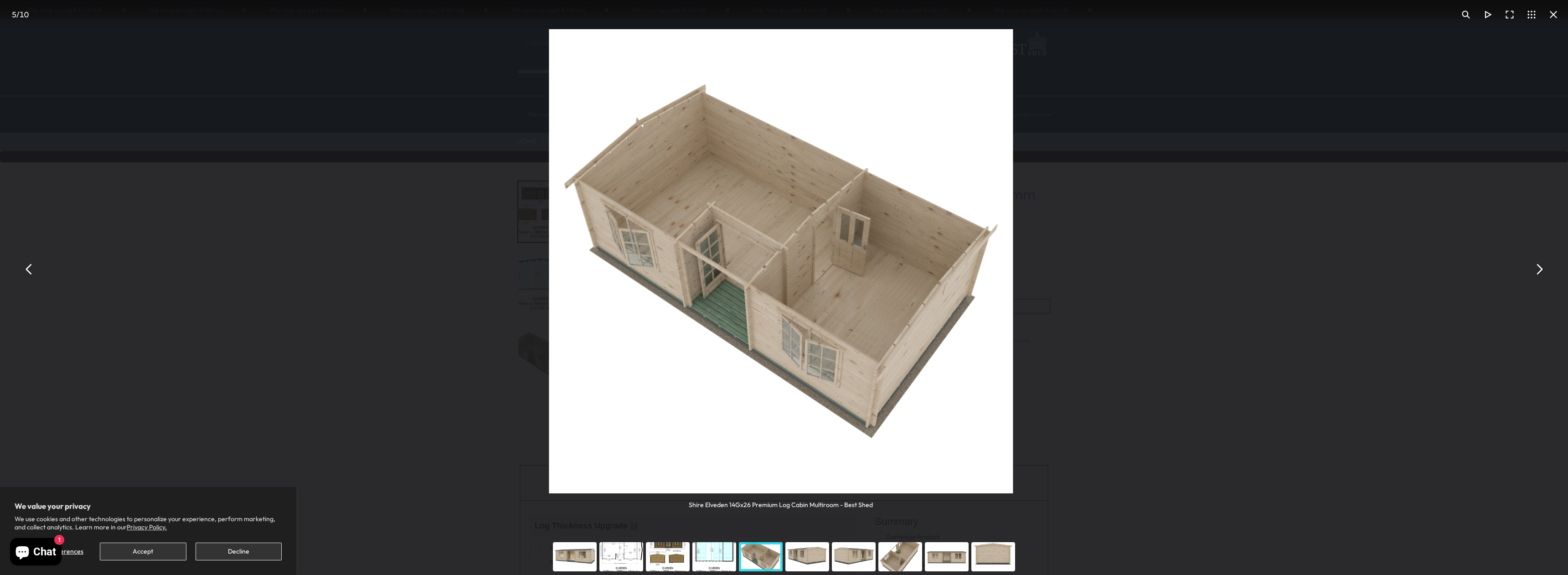
click at [30, 273] on button "You can close this modal content with the ESC key" at bounding box center [29, 269] width 22 height 22
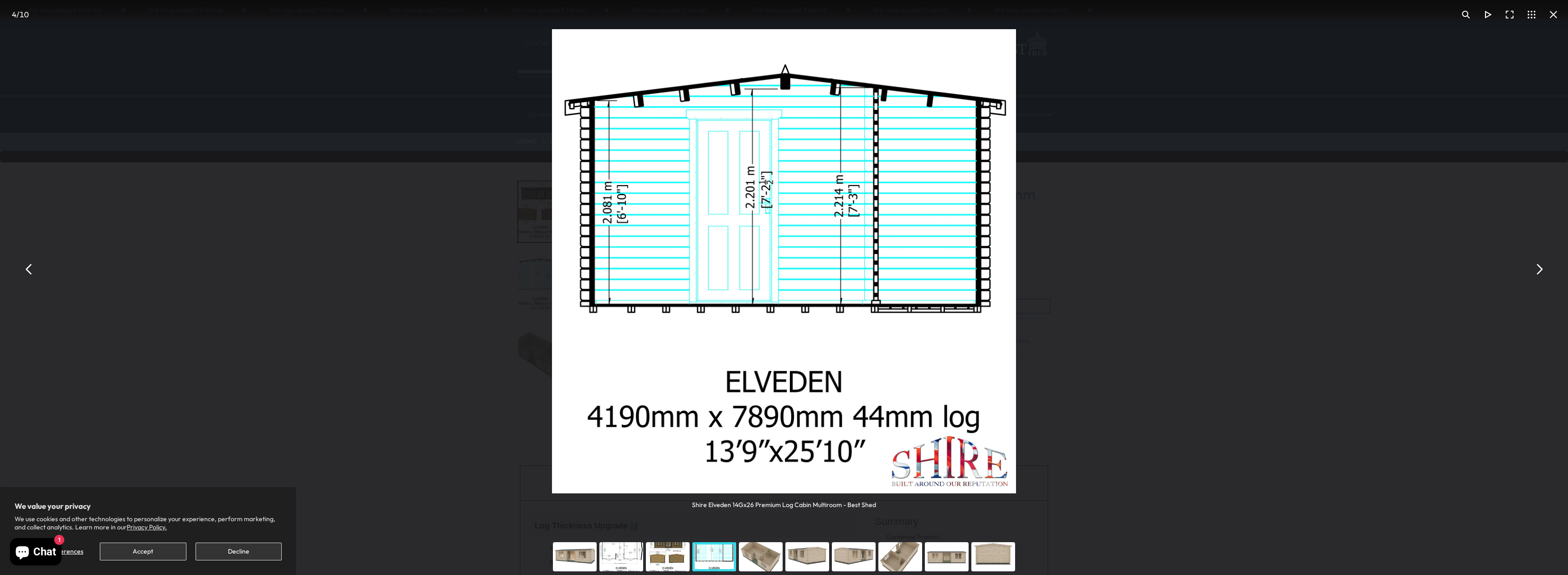
click at [30, 273] on button "You can close this modal content with the ESC key" at bounding box center [29, 269] width 22 height 22
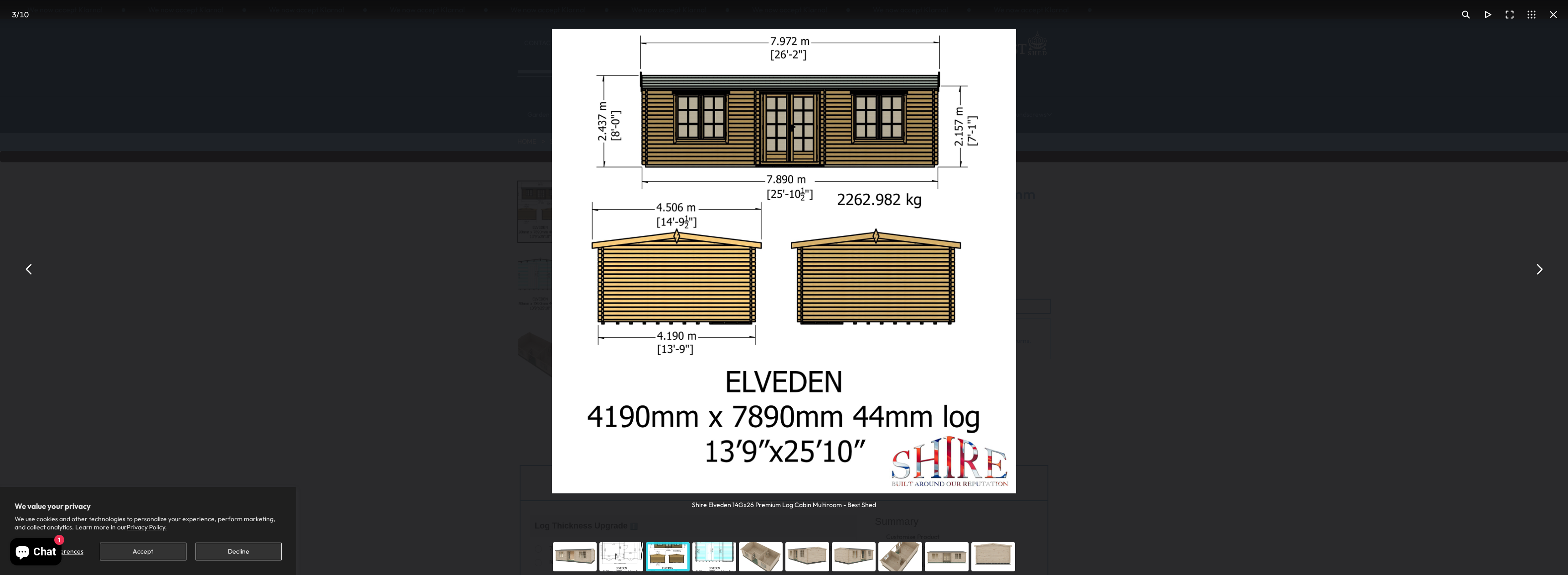
click at [30, 273] on button "You can close this modal content with the ESC key" at bounding box center [29, 269] width 22 height 22
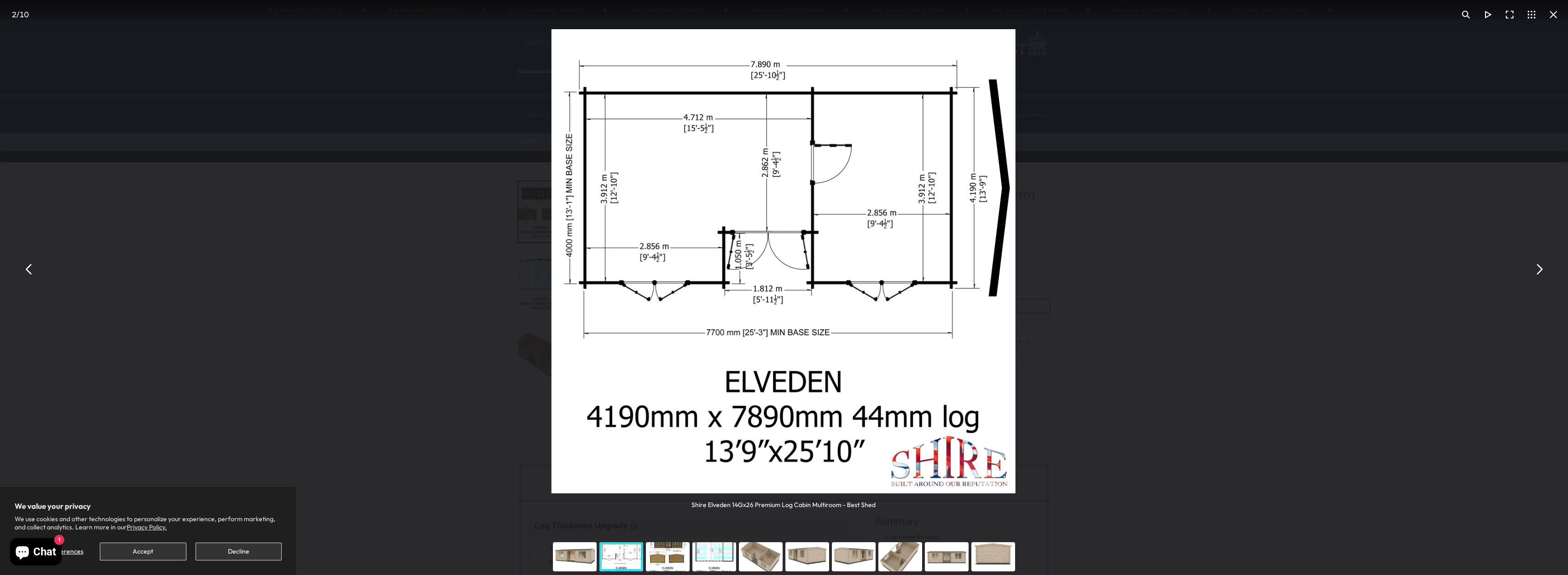
click at [30, 273] on button "You can close this modal content with the ESC key" at bounding box center [29, 269] width 22 height 22
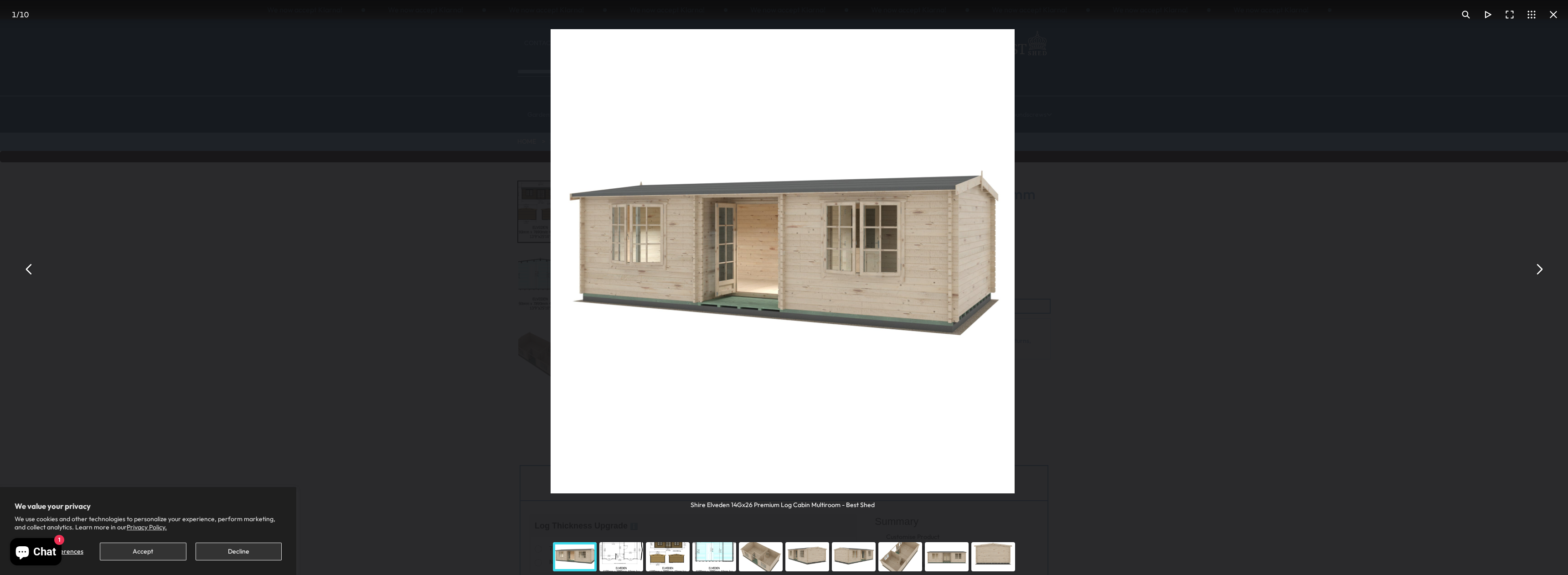
click at [30, 273] on button "You can close this modal content with the ESC key" at bounding box center [29, 269] width 22 height 22
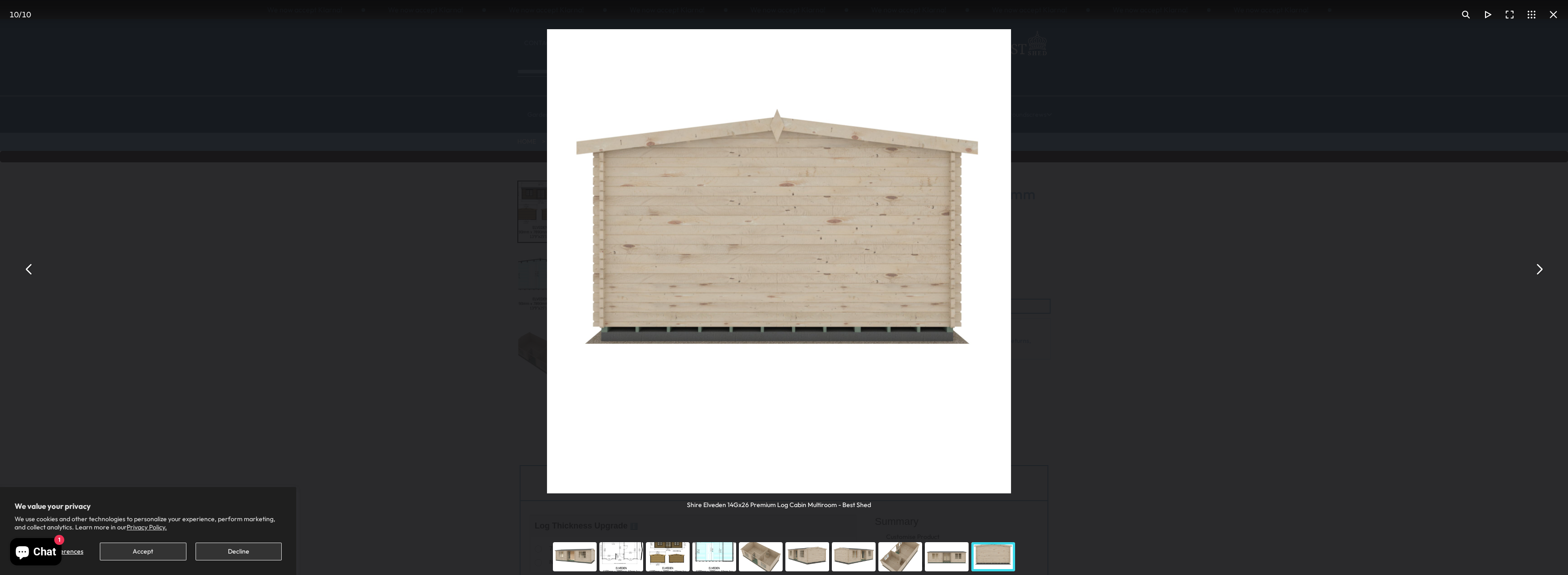
click at [30, 273] on button "You can close this modal content with the ESC key" at bounding box center [29, 269] width 22 height 22
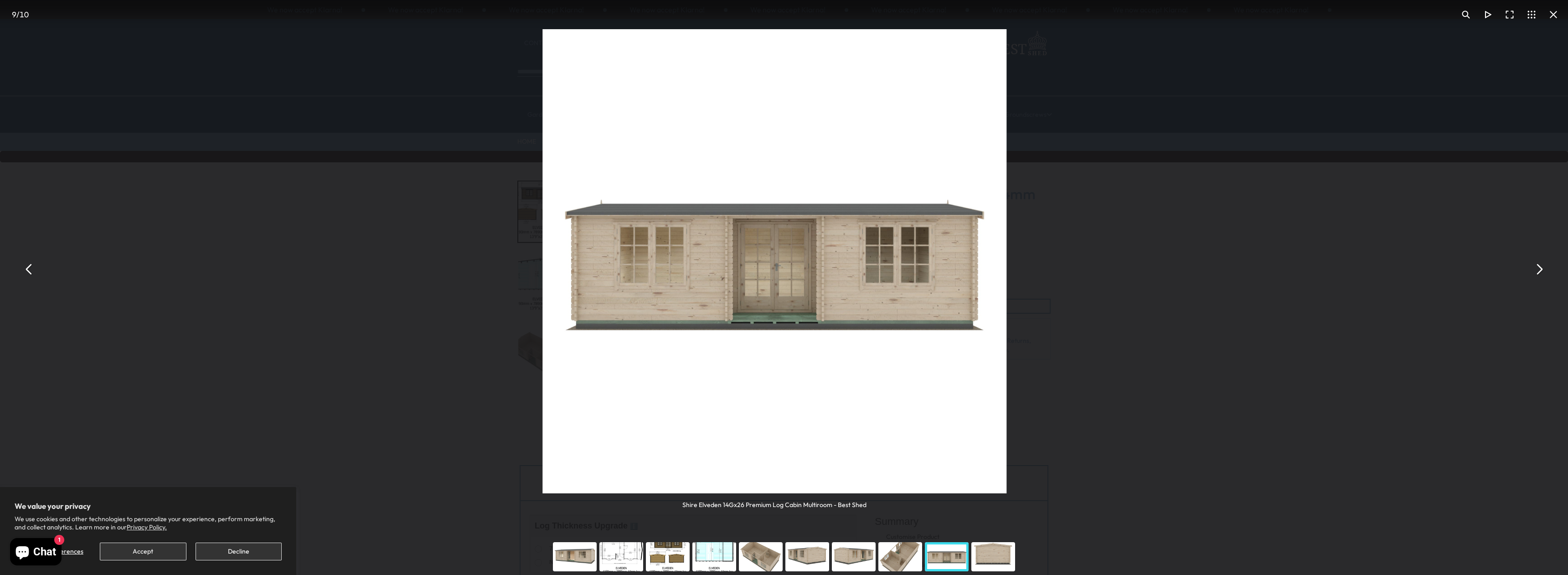
click at [30, 273] on button "You can close this modal content with the ESC key" at bounding box center [29, 269] width 22 height 22
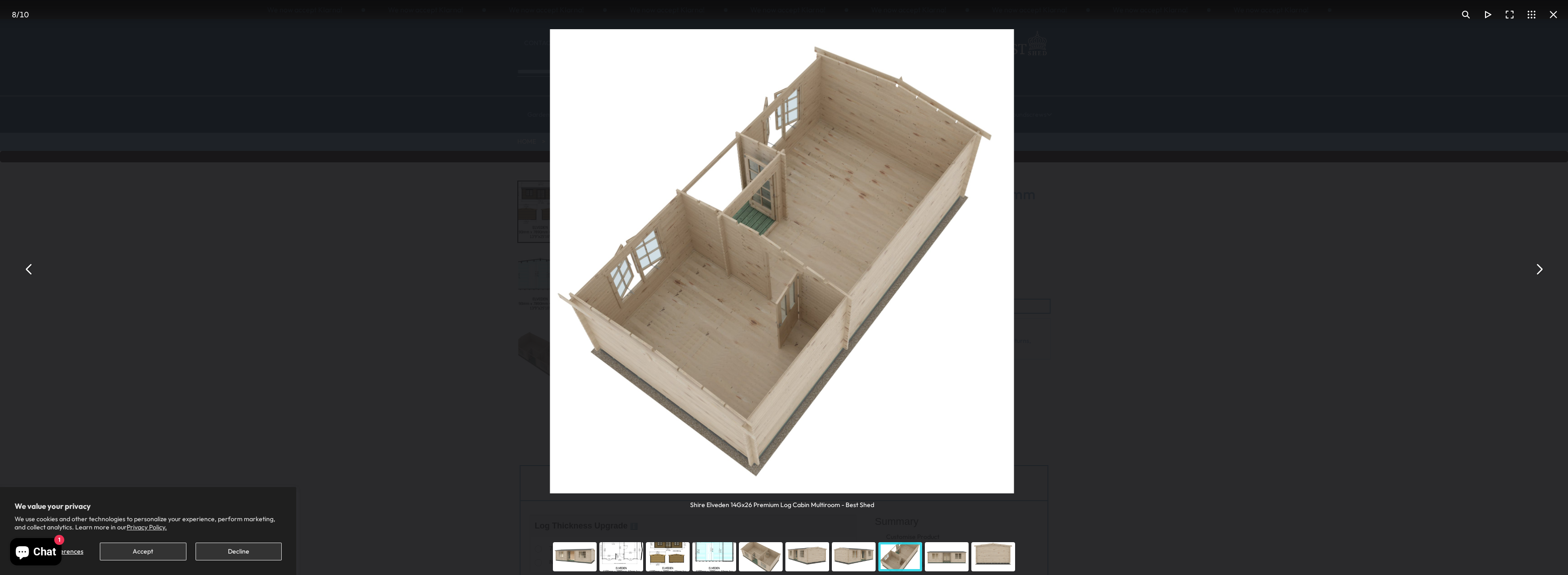
click at [30, 273] on button "You can close this modal content with the ESC key" at bounding box center [29, 269] width 22 height 22
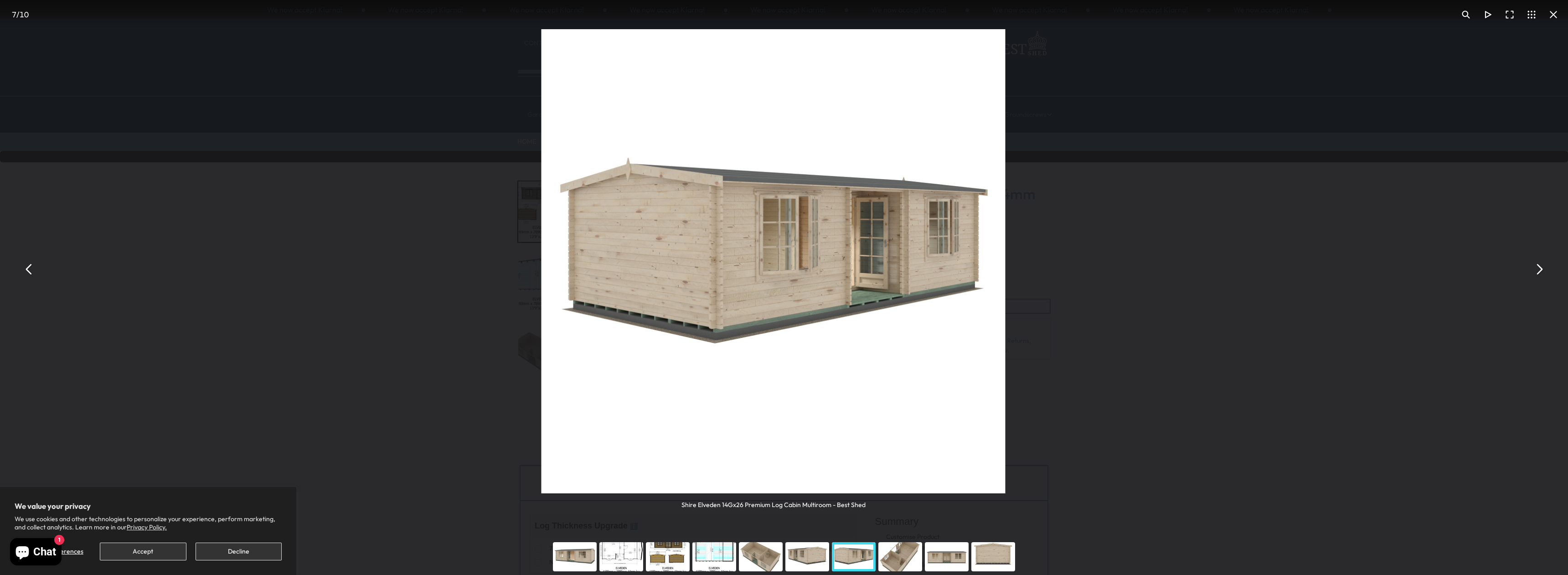
click at [30, 273] on button "You can close this modal content with the ESC key" at bounding box center [29, 269] width 22 height 22
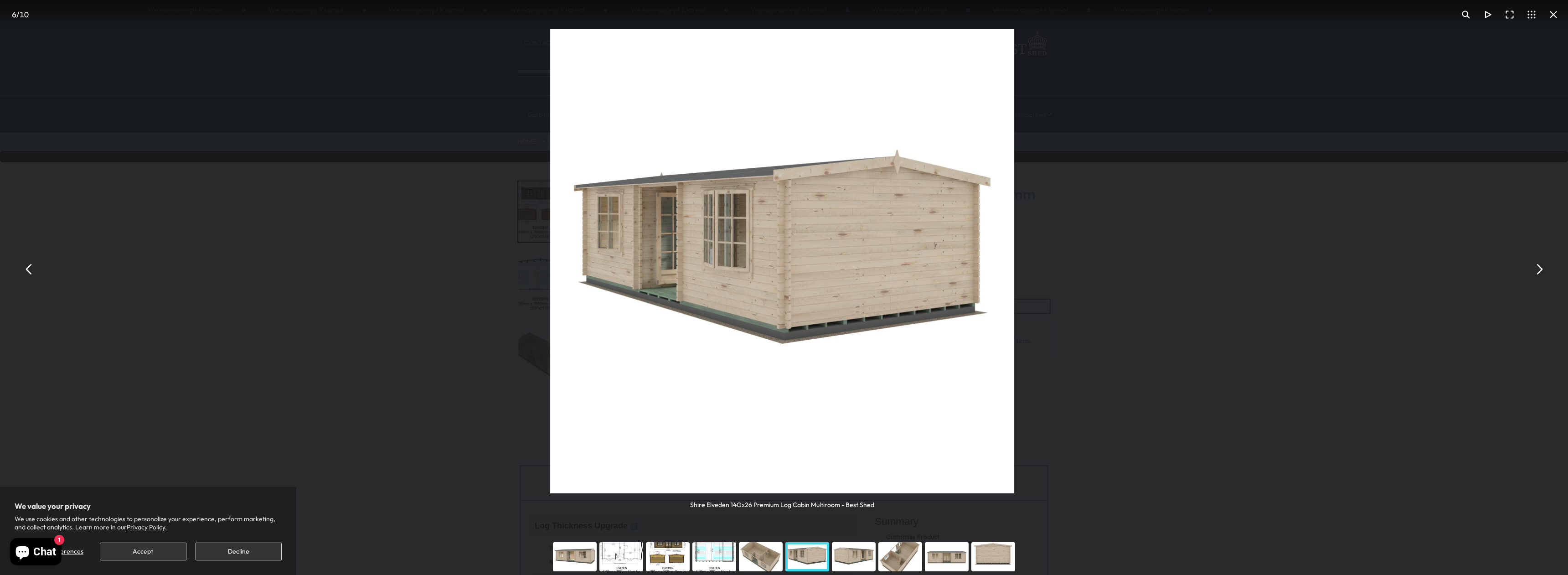
click at [30, 273] on button "You can close this modal content with the ESC key" at bounding box center [29, 269] width 22 height 22
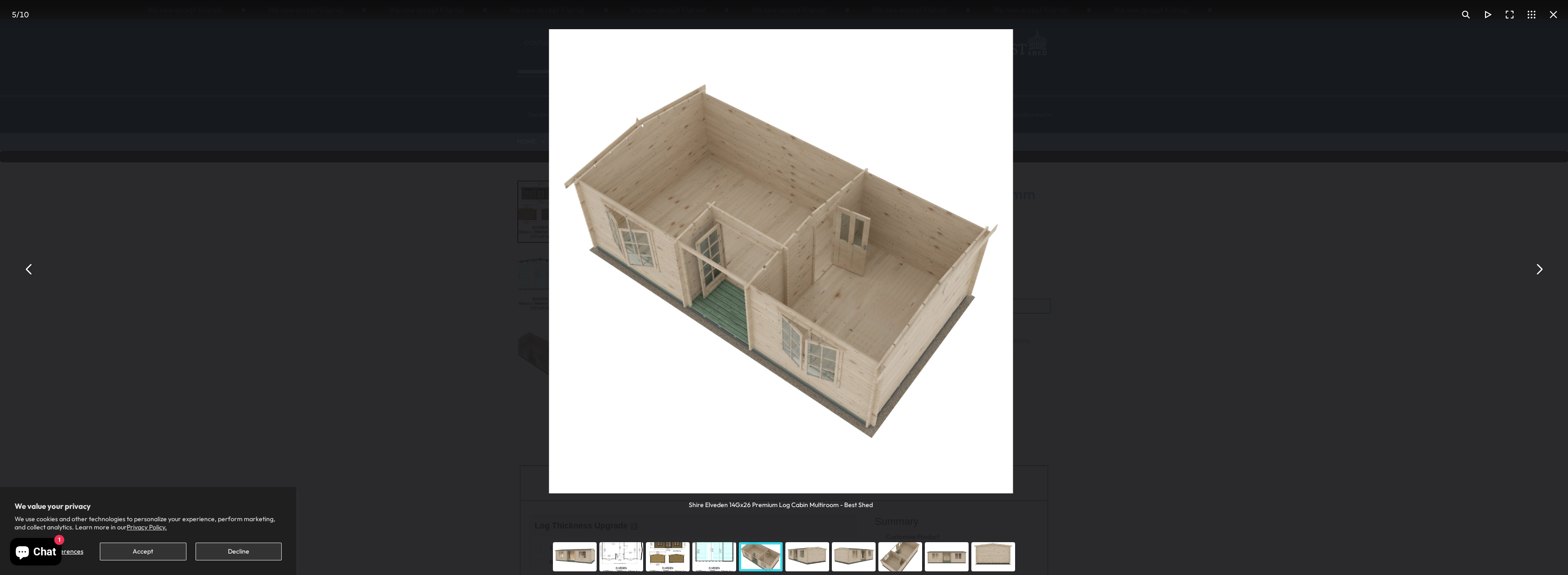
click at [30, 273] on button "You can close this modal content with the ESC key" at bounding box center [29, 269] width 22 height 22
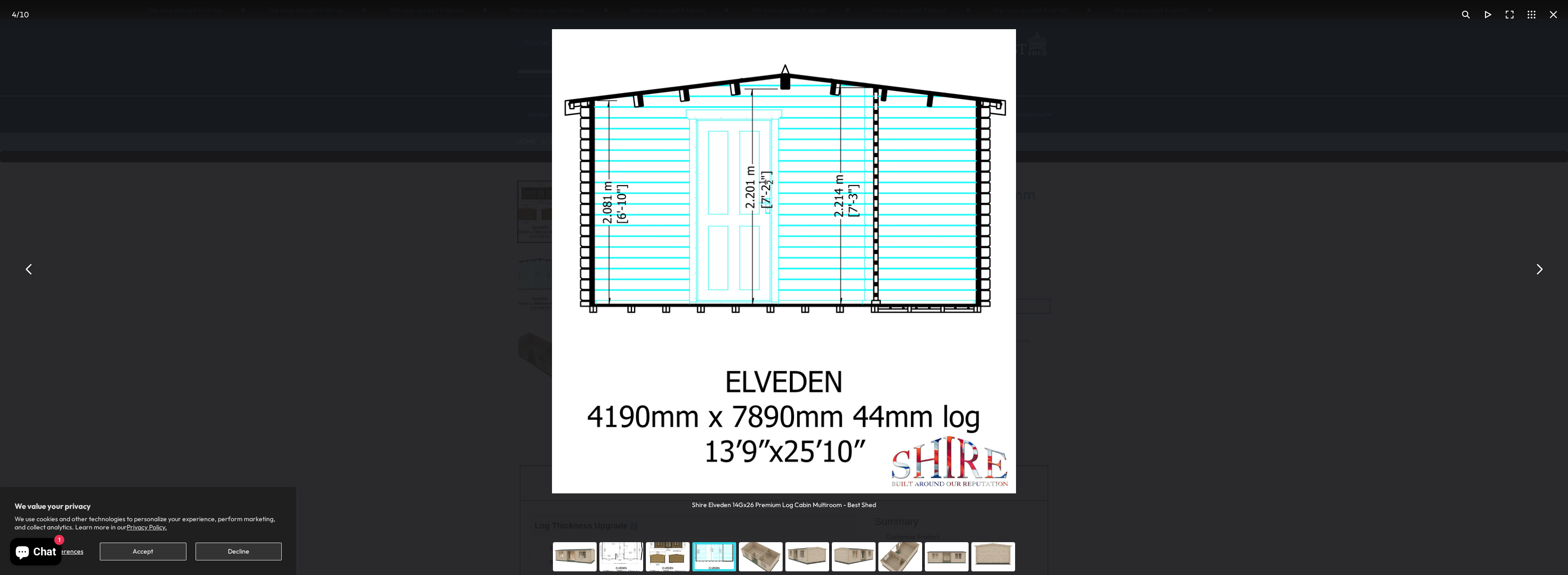
click at [30, 273] on button "You can close this modal content with the ESC key" at bounding box center [29, 269] width 22 height 22
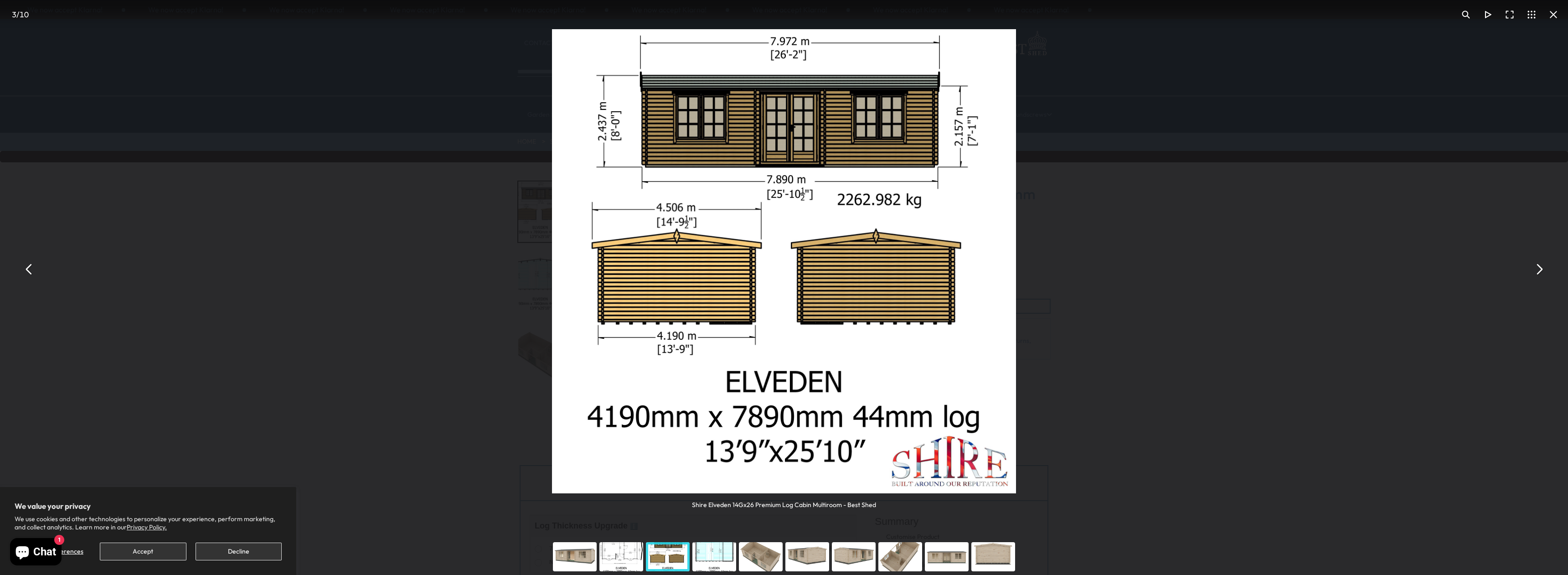
click at [30, 273] on button "You can close this modal content with the ESC key" at bounding box center [29, 269] width 22 height 22
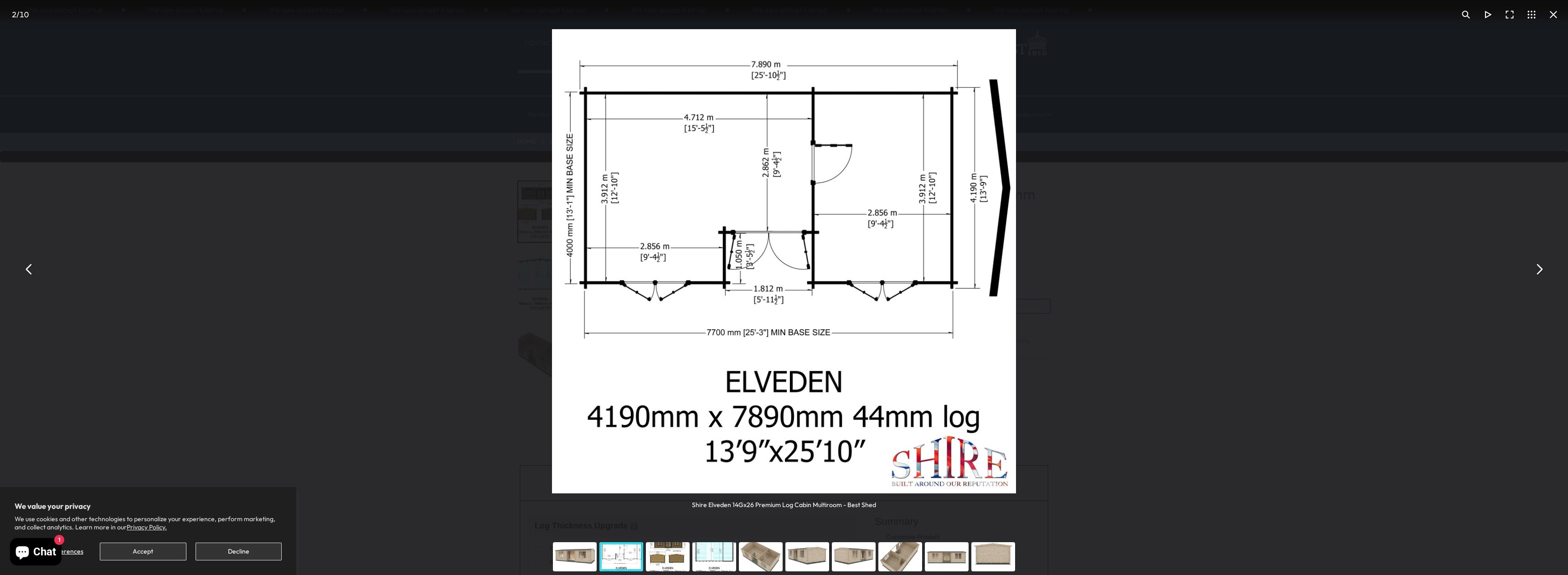
click at [30, 273] on button "You can close this modal content with the ESC key" at bounding box center [29, 269] width 22 height 22
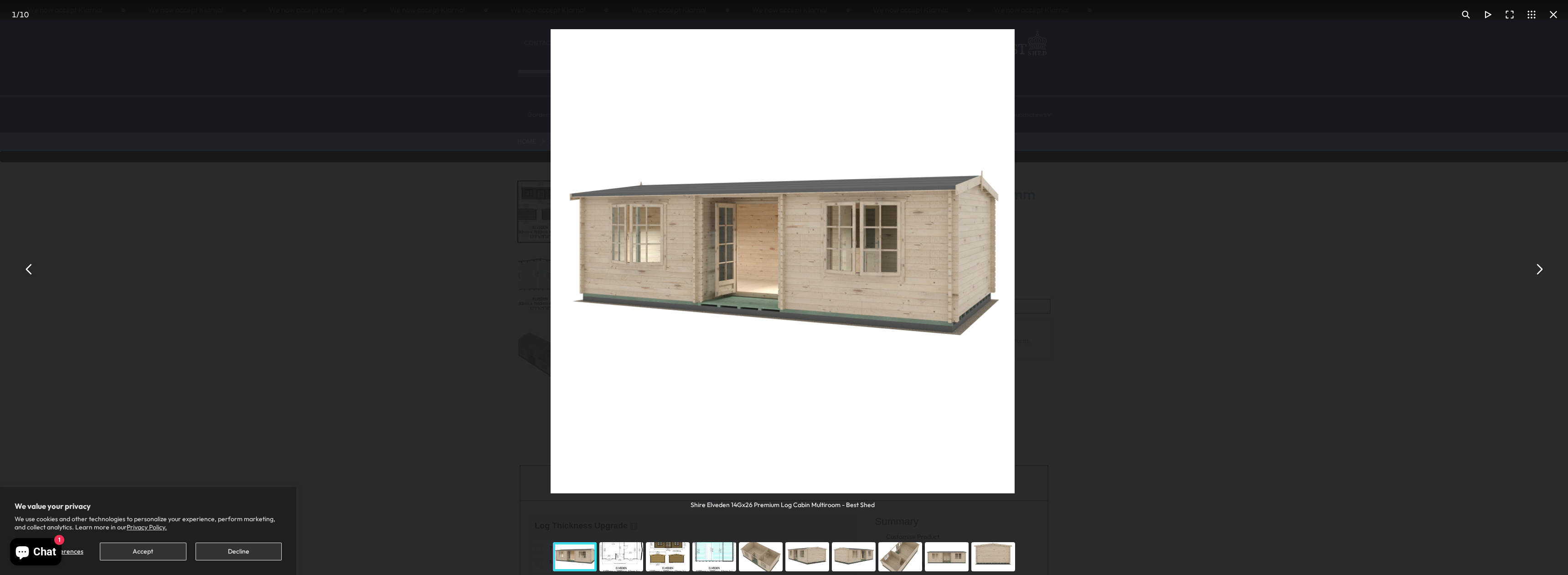
click at [30, 273] on button "You can close this modal content with the ESC key" at bounding box center [29, 269] width 22 height 22
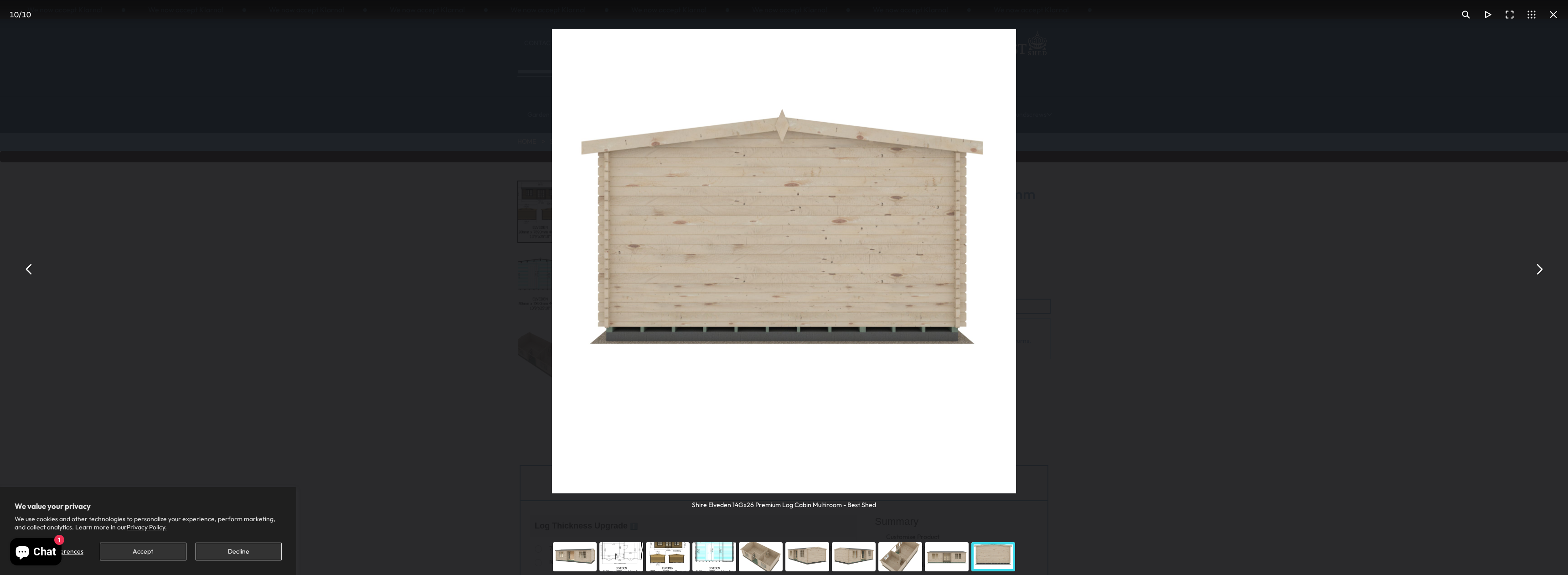
click at [712, 555] on div "You can close this modal content with the ESC key" at bounding box center [714, 557] width 47 height 36
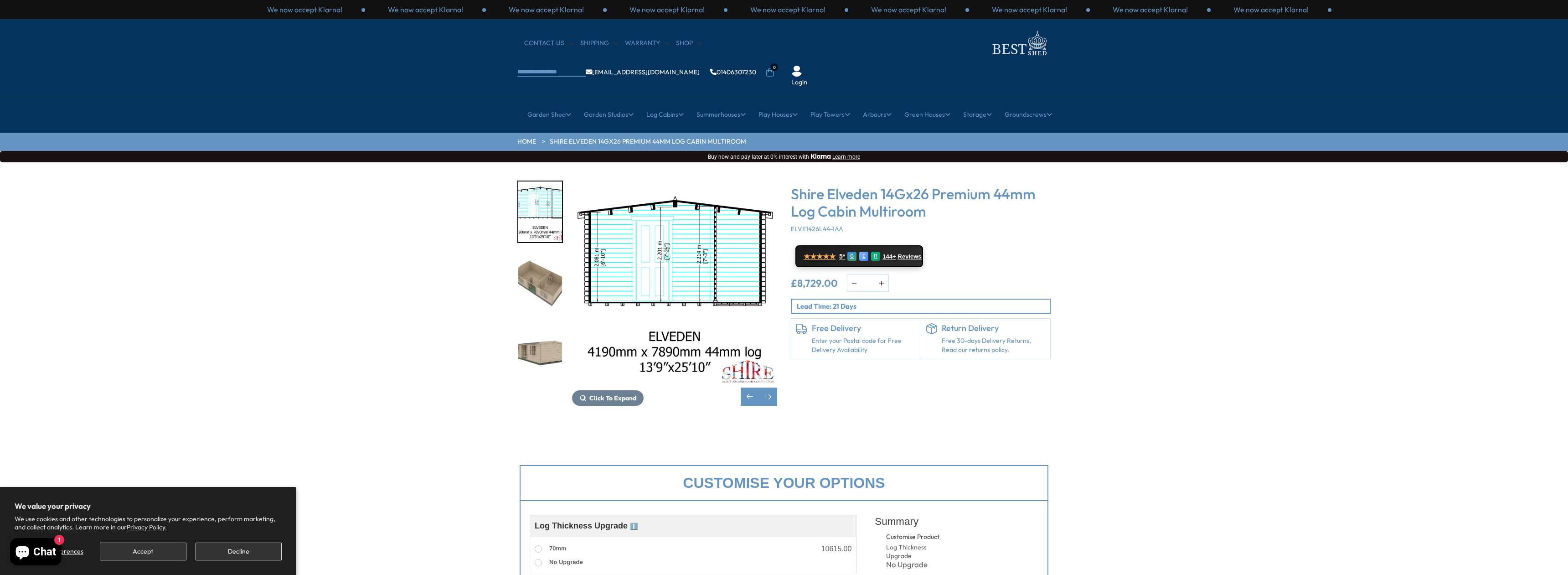
click at [548, 324] on img "6 / 10" at bounding box center [540, 354] width 44 height 61
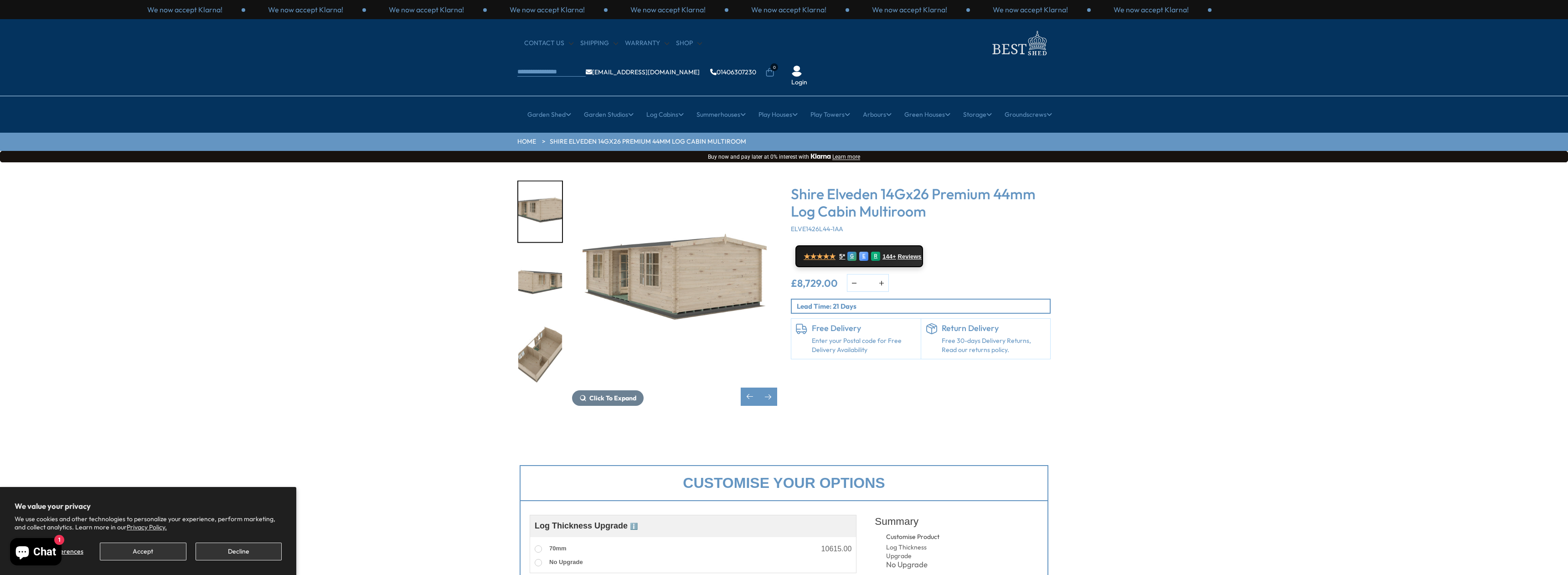
click at [664, 256] on img "6 / 10" at bounding box center [675, 283] width 205 height 205
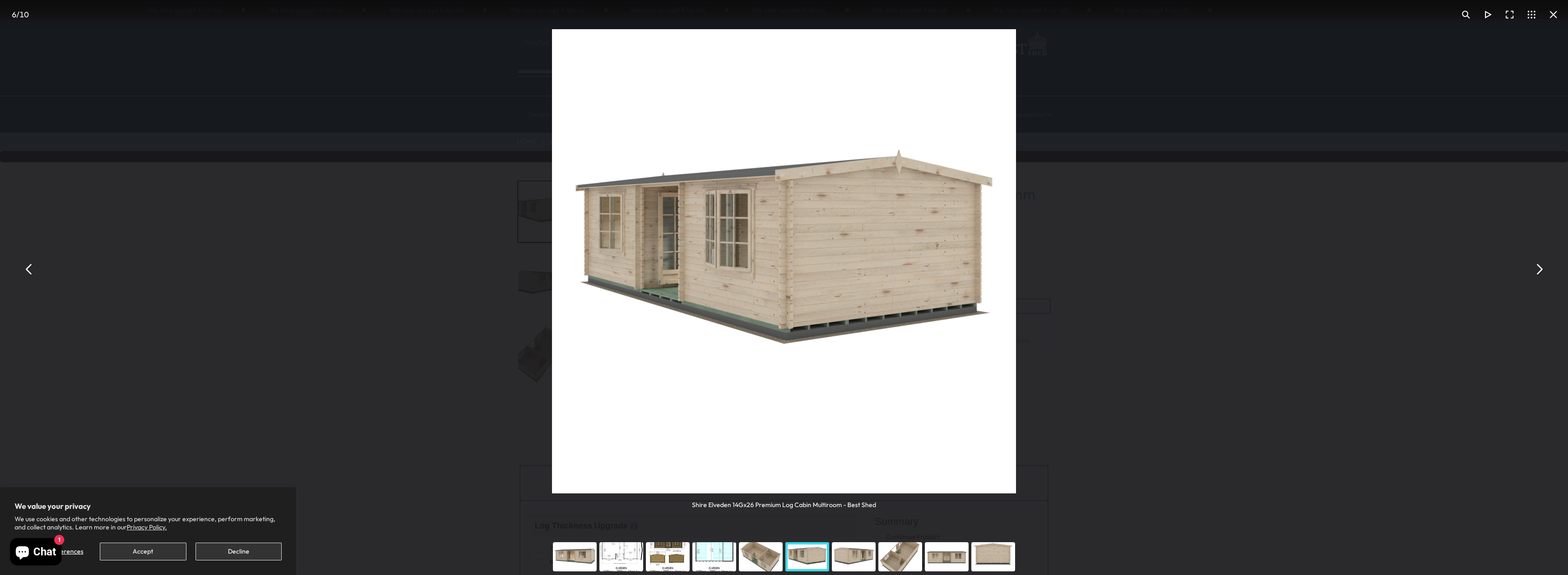
click at [762, 558] on div "You can close this modal content with the ESC key" at bounding box center [761, 557] width 47 height 36
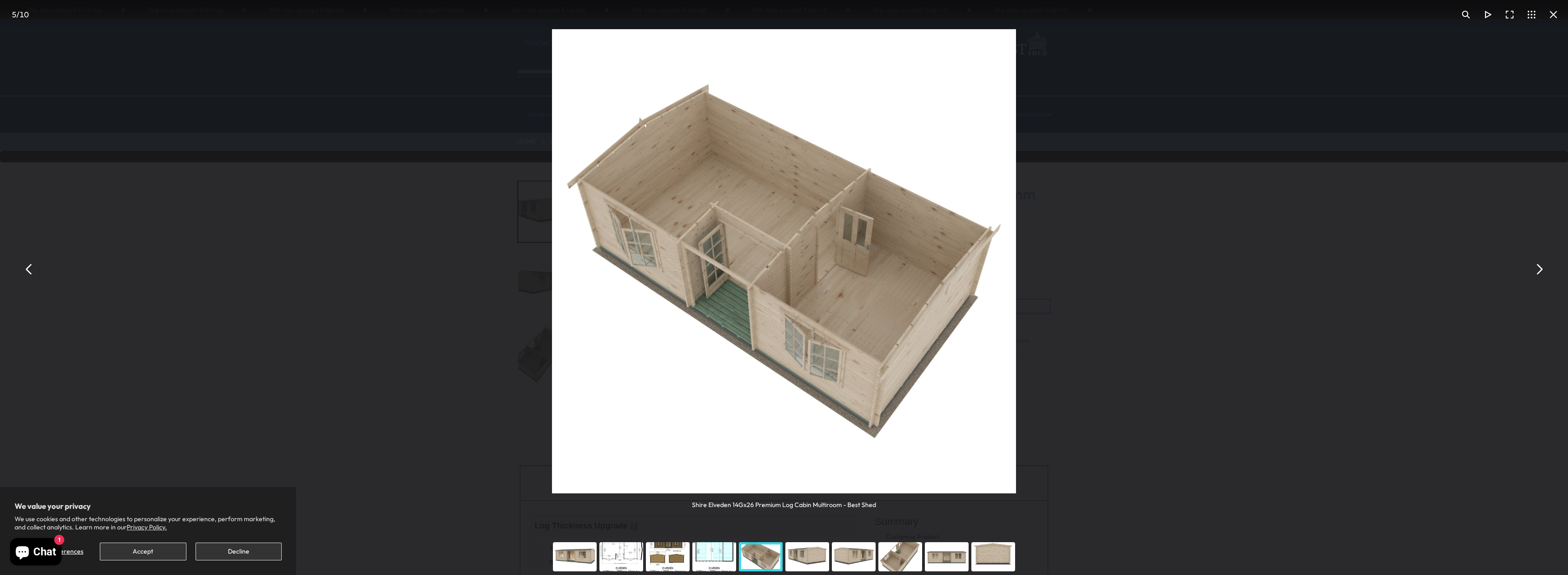
click at [759, 553] on div "You can close this modal content with the ESC key" at bounding box center [761, 557] width 47 height 36
click at [28, 265] on button "You can close this modal content with the ESC key" at bounding box center [29, 269] width 22 height 22
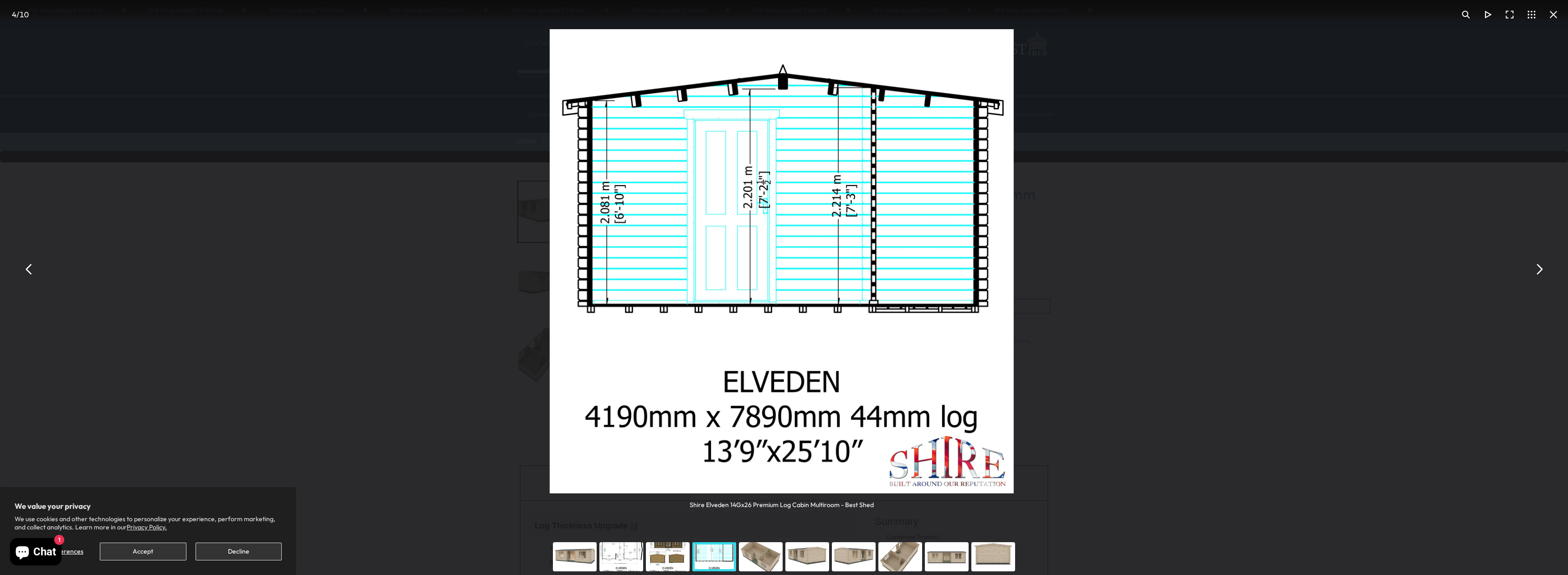
click at [28, 265] on button "You can close this modal content with the ESC key" at bounding box center [29, 269] width 22 height 22
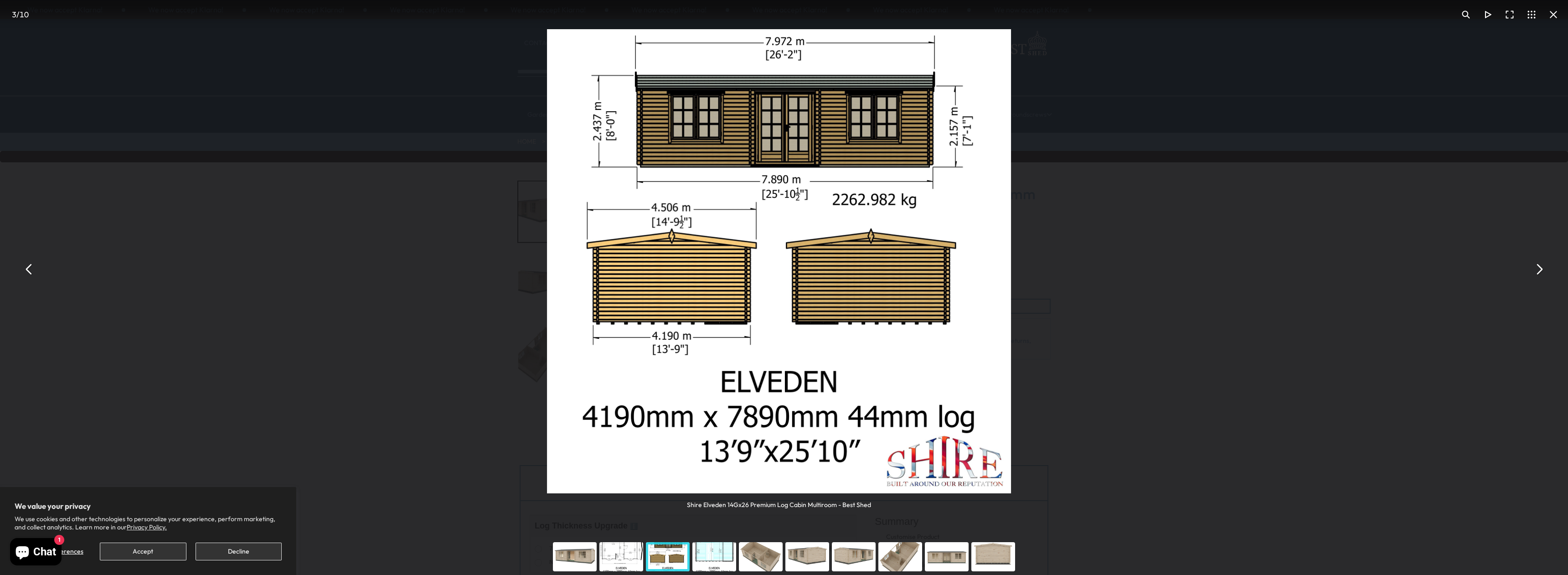
click at [28, 265] on button "You can close this modal content with the ESC key" at bounding box center [29, 269] width 22 height 22
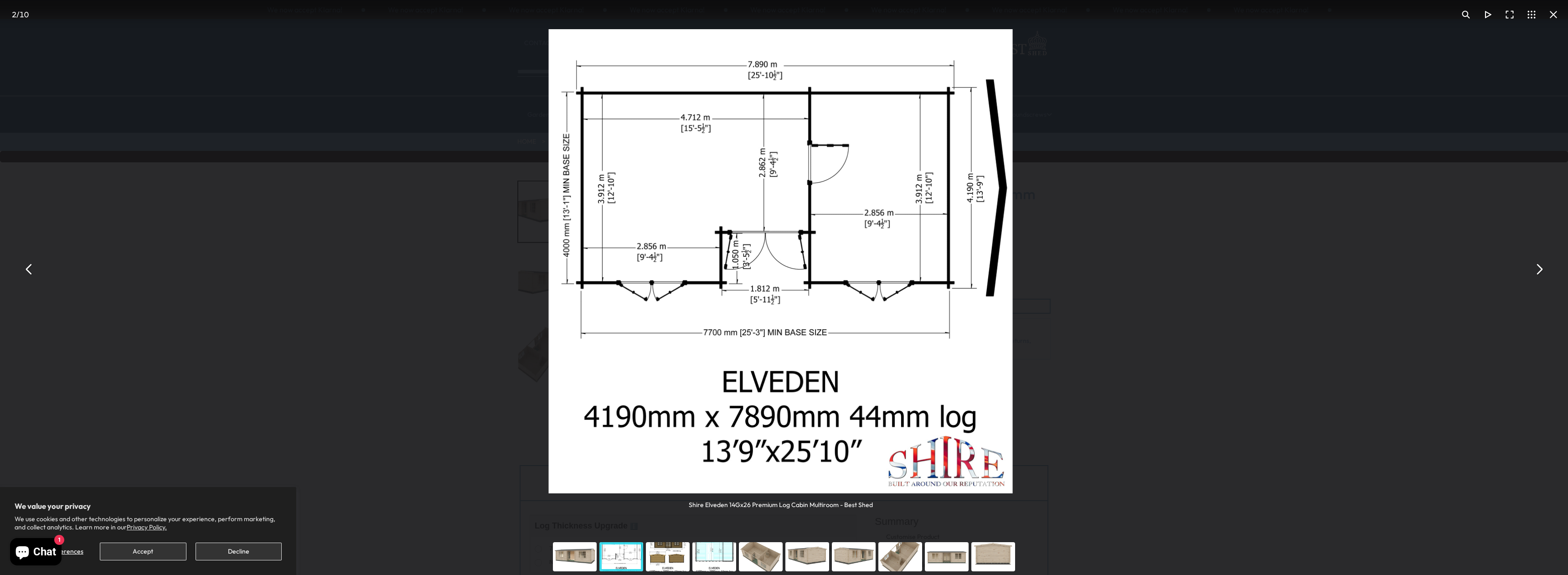
click at [28, 265] on button "You can close this modal content with the ESC key" at bounding box center [29, 269] width 22 height 22
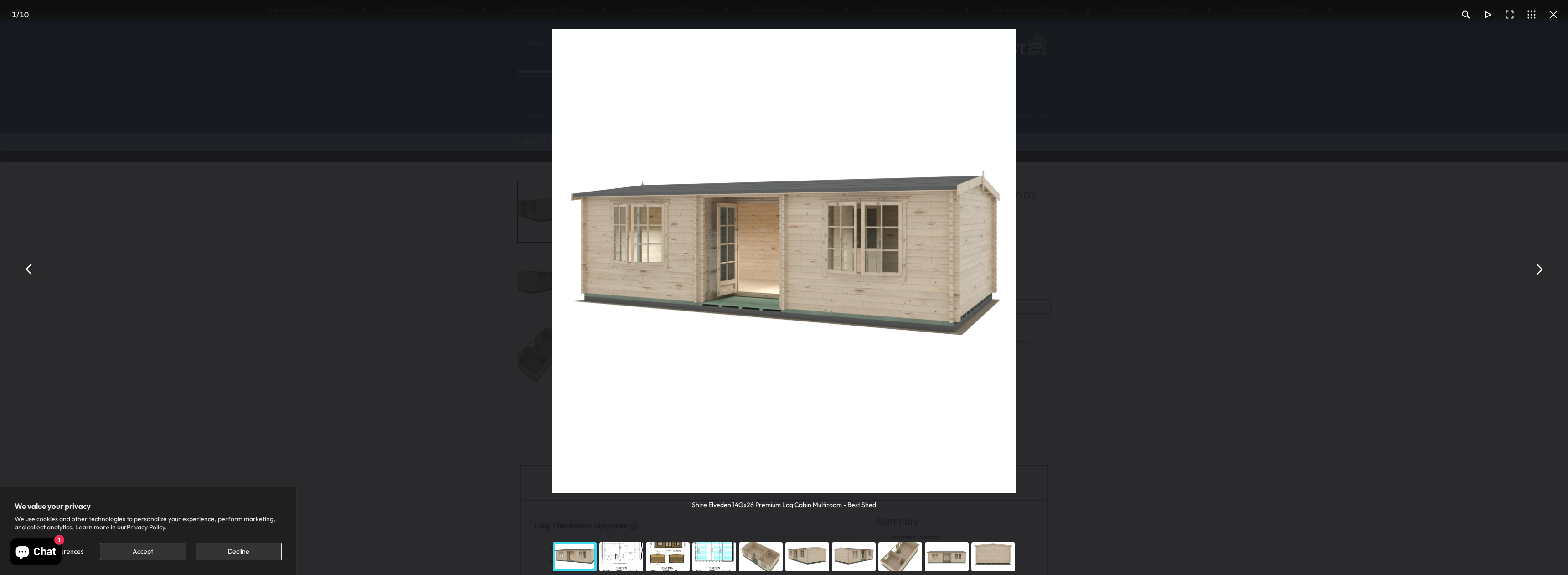
click at [28, 265] on button "You can close this modal content with the ESC key" at bounding box center [29, 269] width 22 height 22
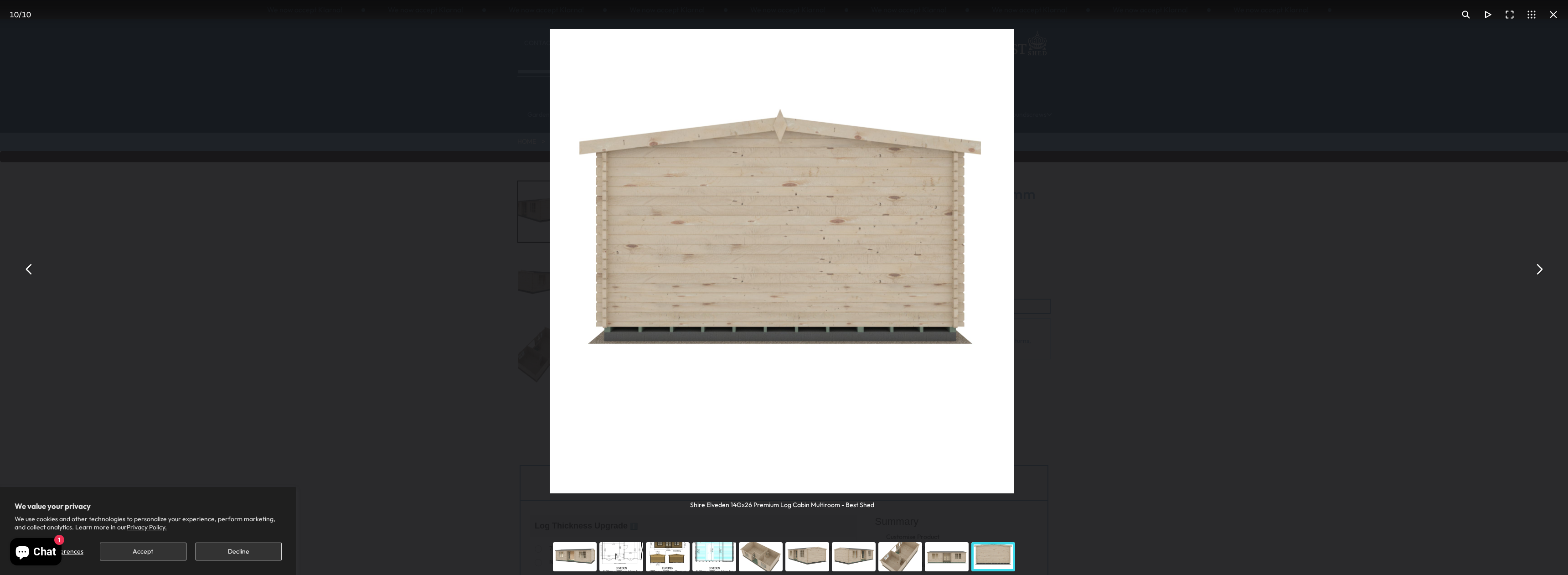
click at [28, 265] on button "You can close this modal content with the ESC key" at bounding box center [29, 269] width 22 height 22
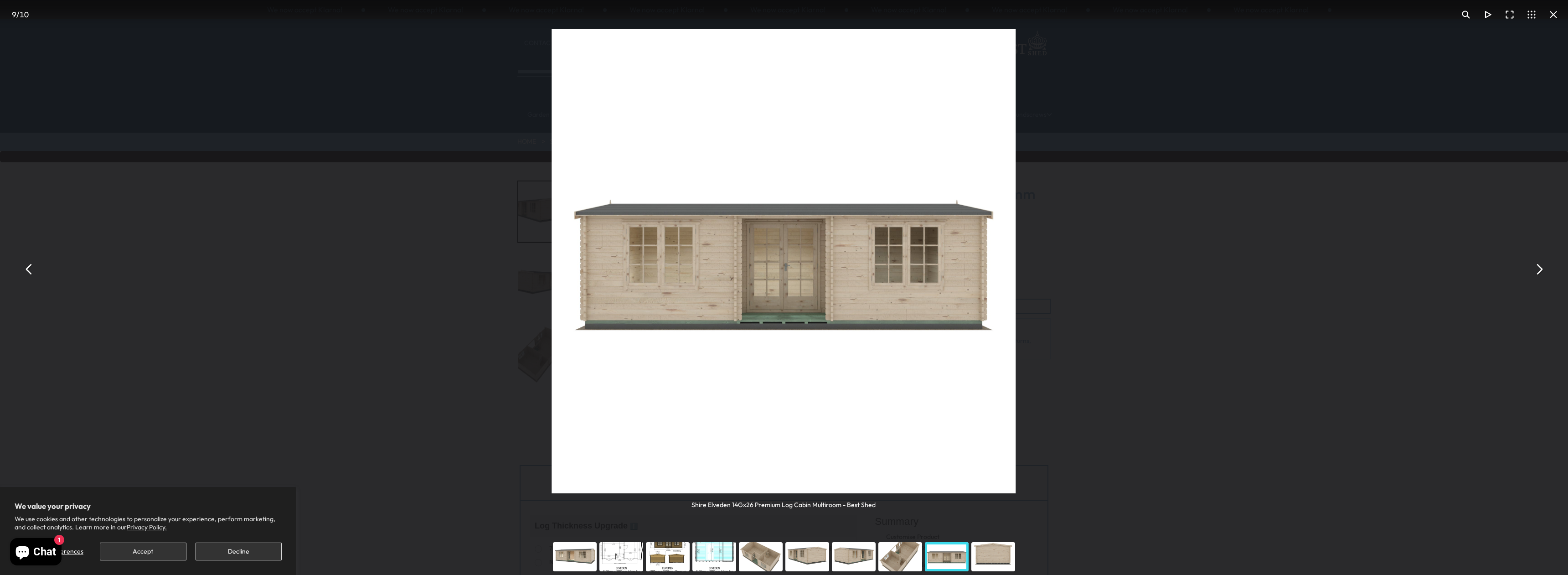
click at [28, 265] on button "You can close this modal content with the ESC key" at bounding box center [29, 269] width 22 height 22
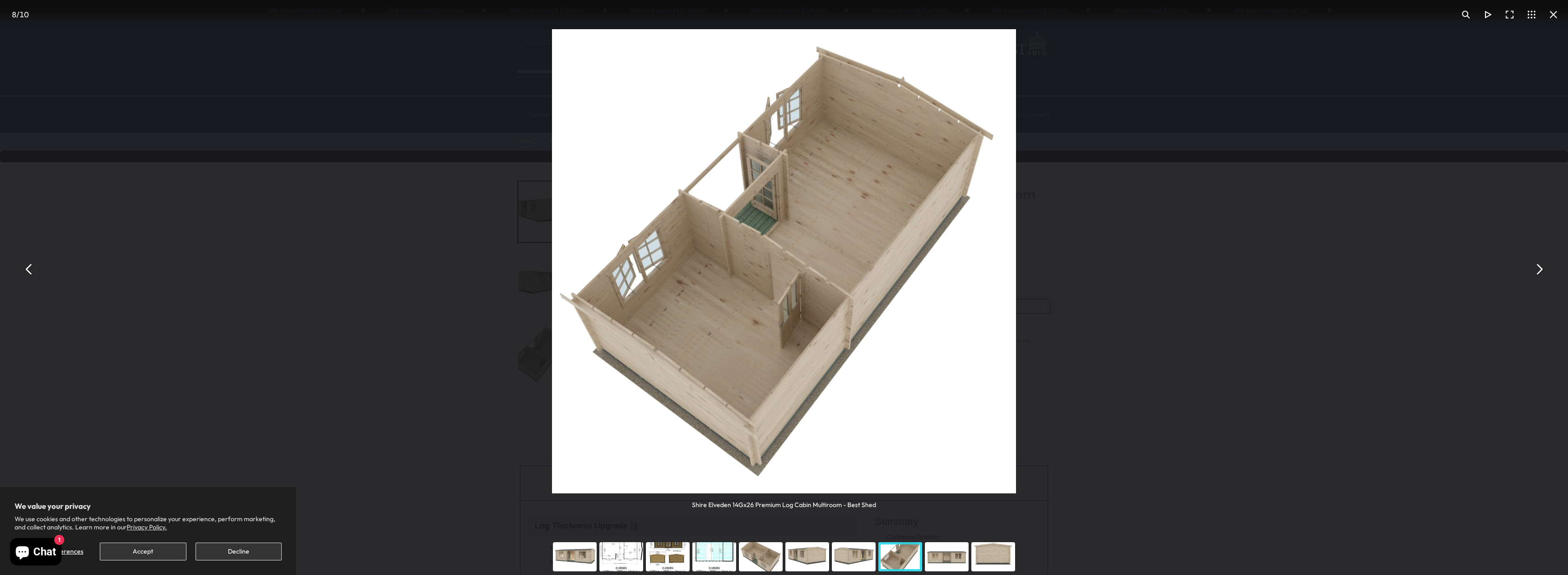
click at [28, 266] on button "You can close this modal content with the ESC key" at bounding box center [29, 269] width 22 height 22
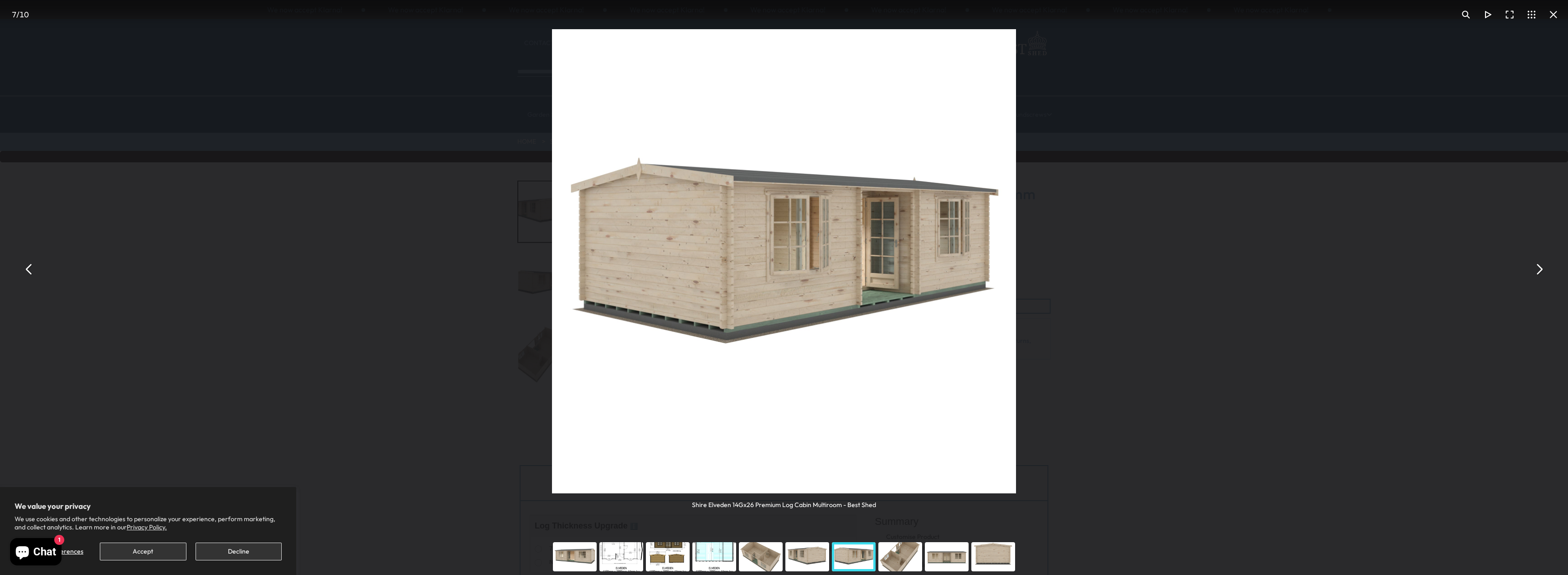
click at [28, 266] on button "You can close this modal content with the ESC key" at bounding box center [29, 269] width 22 height 22
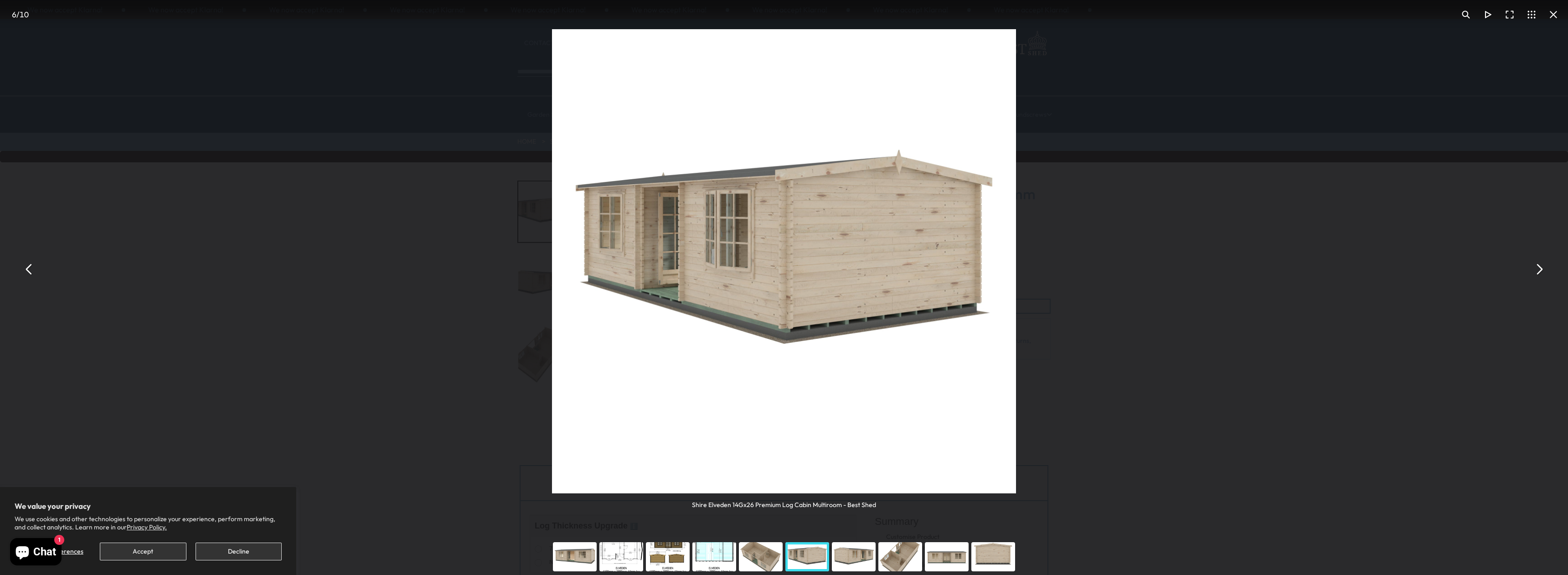
click at [1537, 269] on button "You can close this modal content with the ESC key" at bounding box center [1538, 269] width 22 height 22
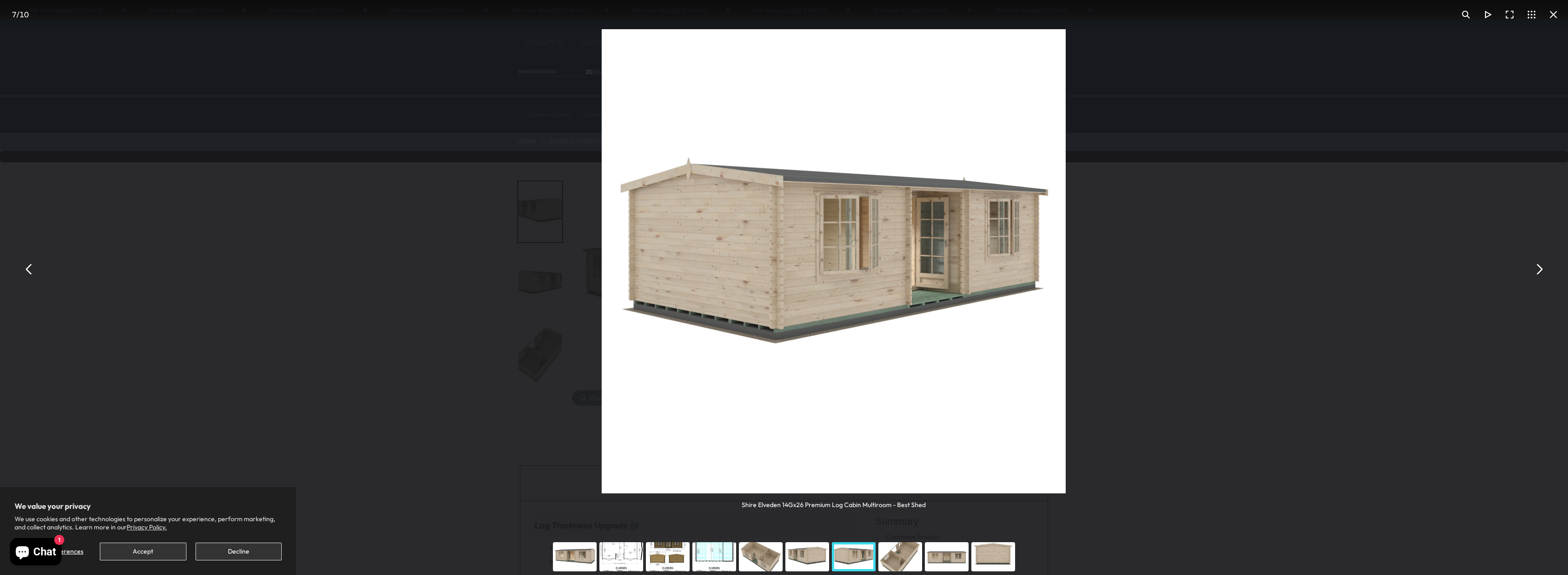
click at [1537, 268] on button "You can close this modal content with the ESC key" at bounding box center [1538, 269] width 22 height 22
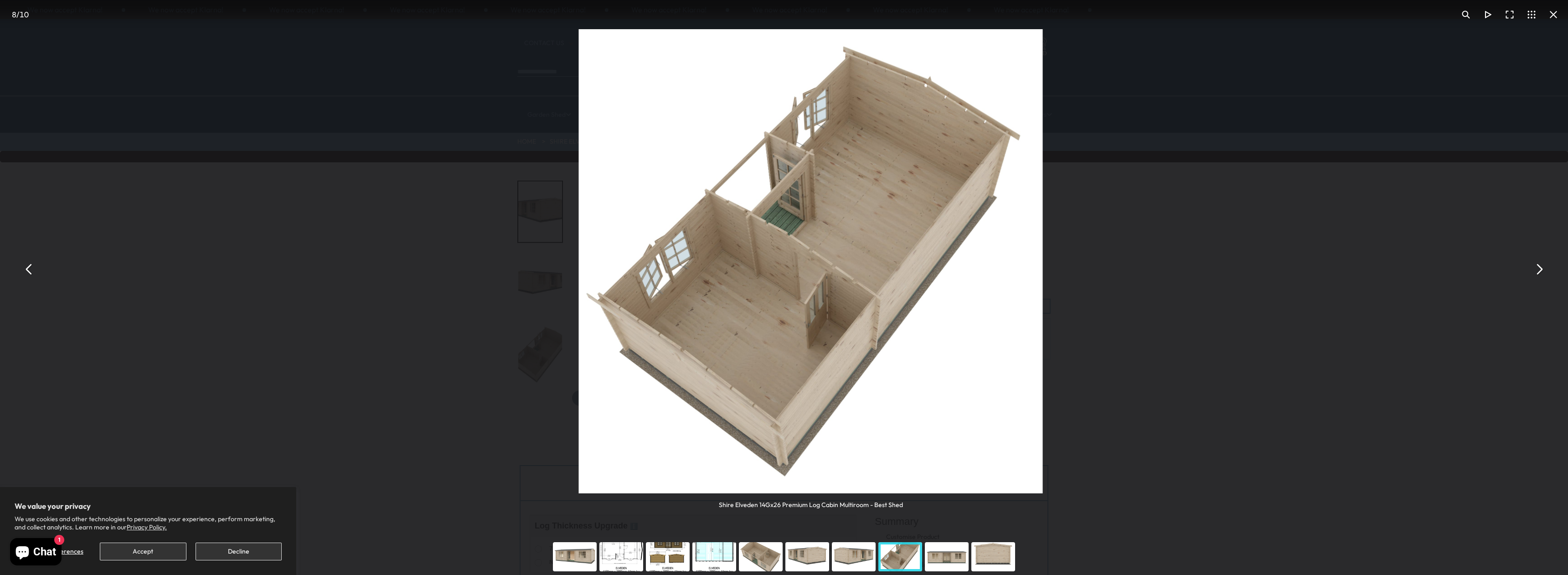
click at [1537, 268] on button "You can close this modal content with the ESC key" at bounding box center [1538, 269] width 22 height 22
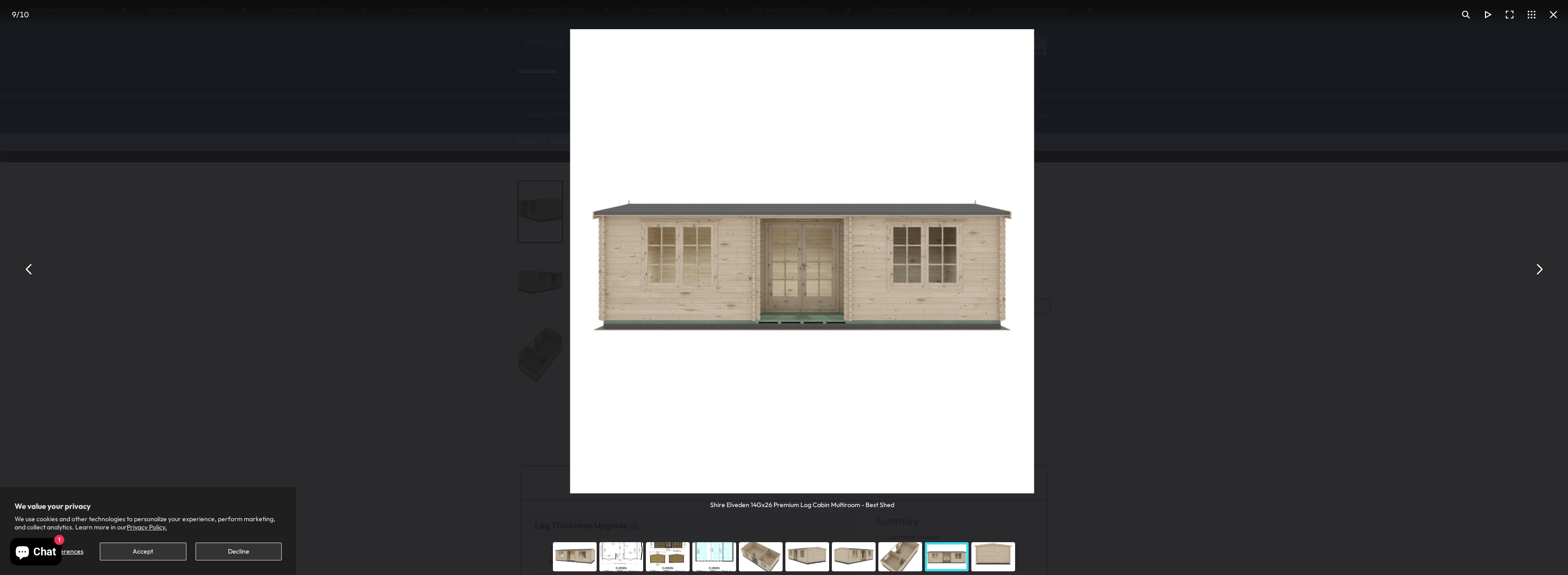
click at [1538, 268] on button "You can close this modal content with the ESC key" at bounding box center [1538, 269] width 22 height 22
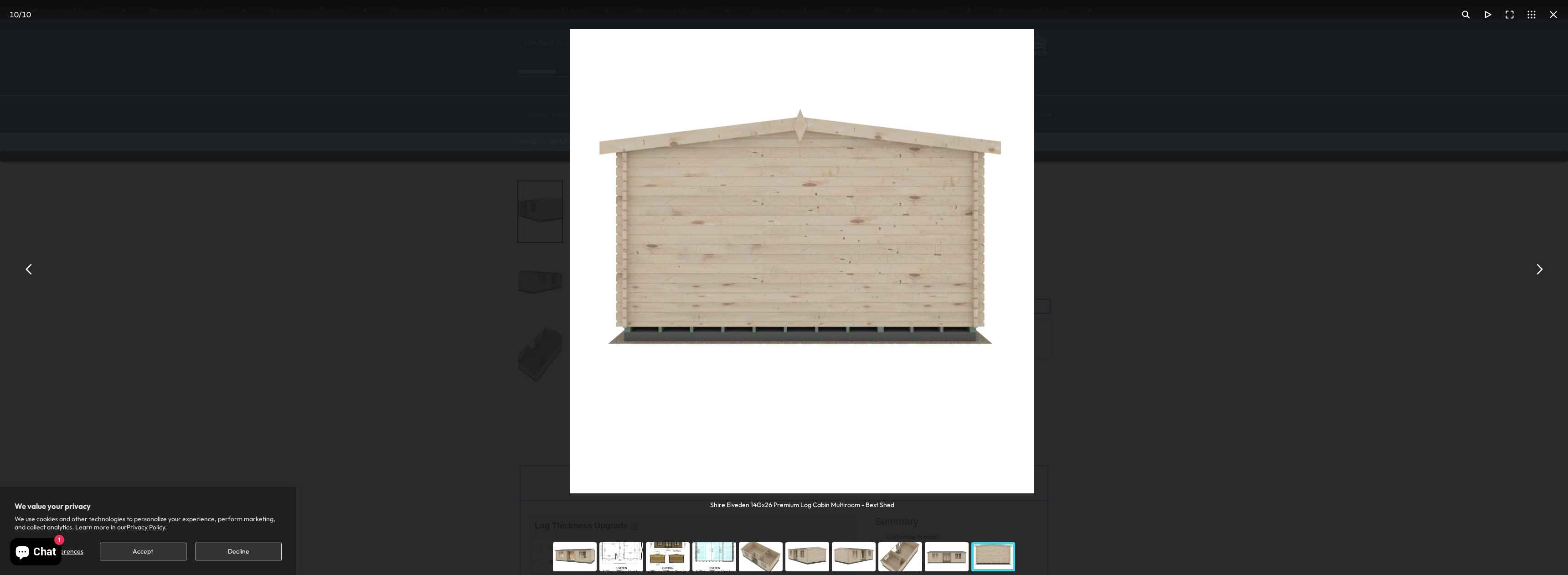
click at [1538, 268] on button "You can close this modal content with the ESC key" at bounding box center [1538, 269] width 22 height 22
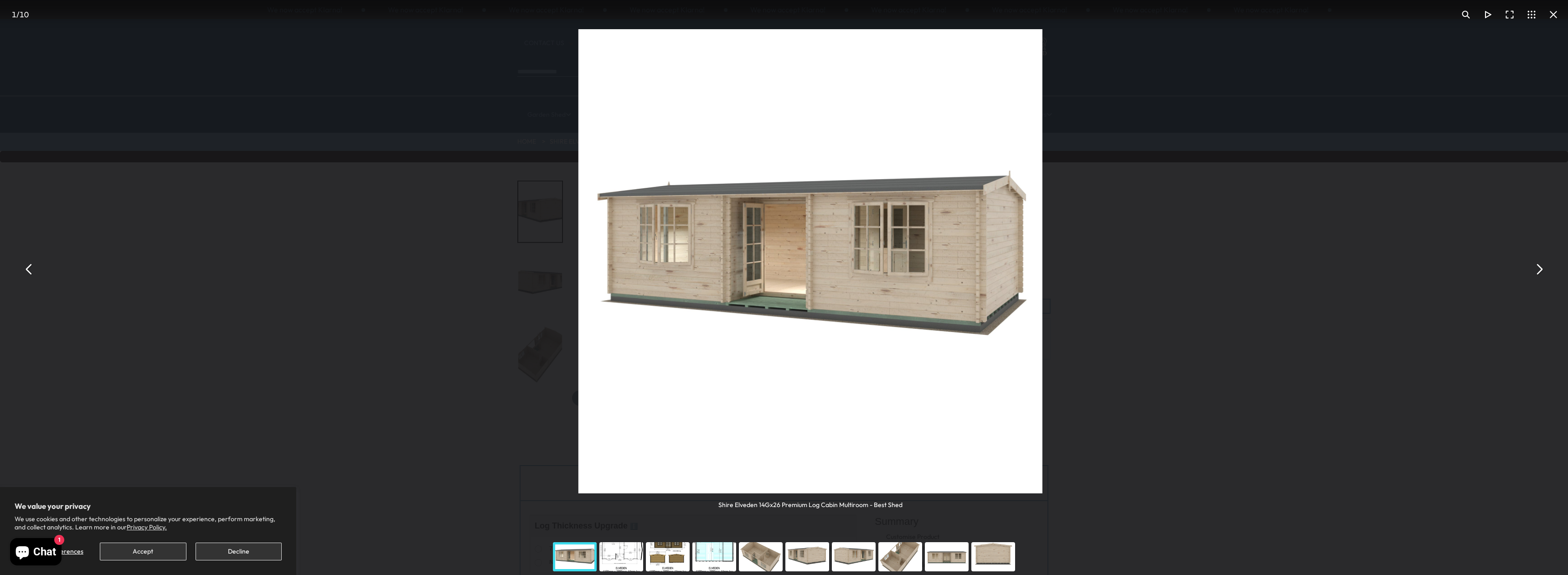
click at [1538, 267] on button "You can close this modal content with the ESC key" at bounding box center [1538, 269] width 22 height 22
